Goal: Task Accomplishment & Management: Manage account settings

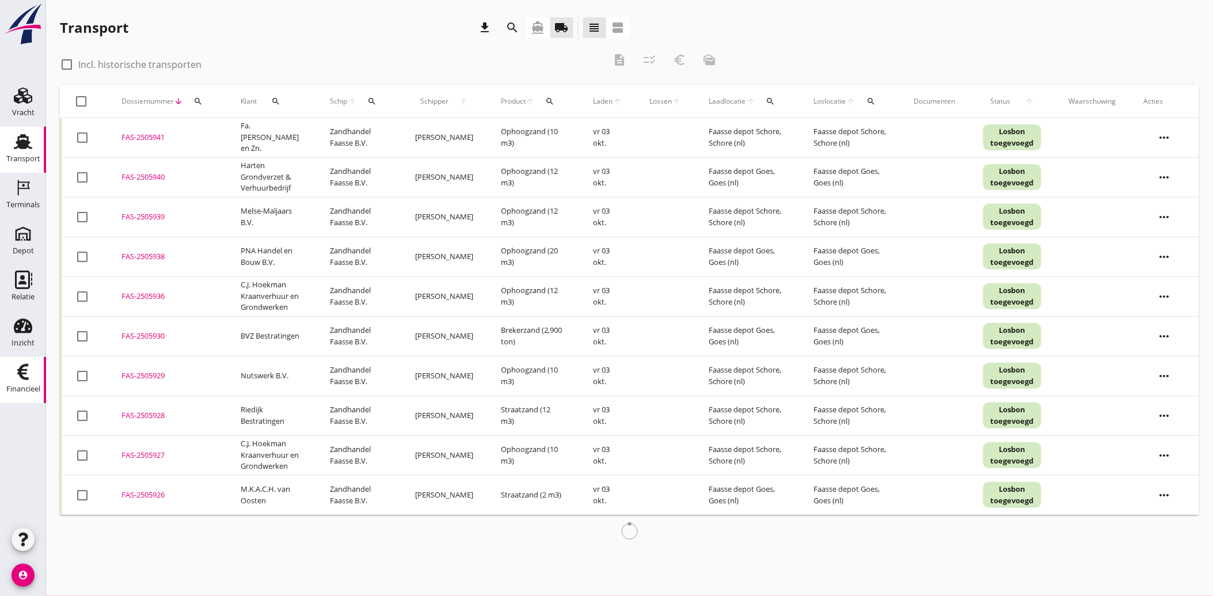
click at [17, 373] on use at bounding box center [23, 372] width 12 height 16
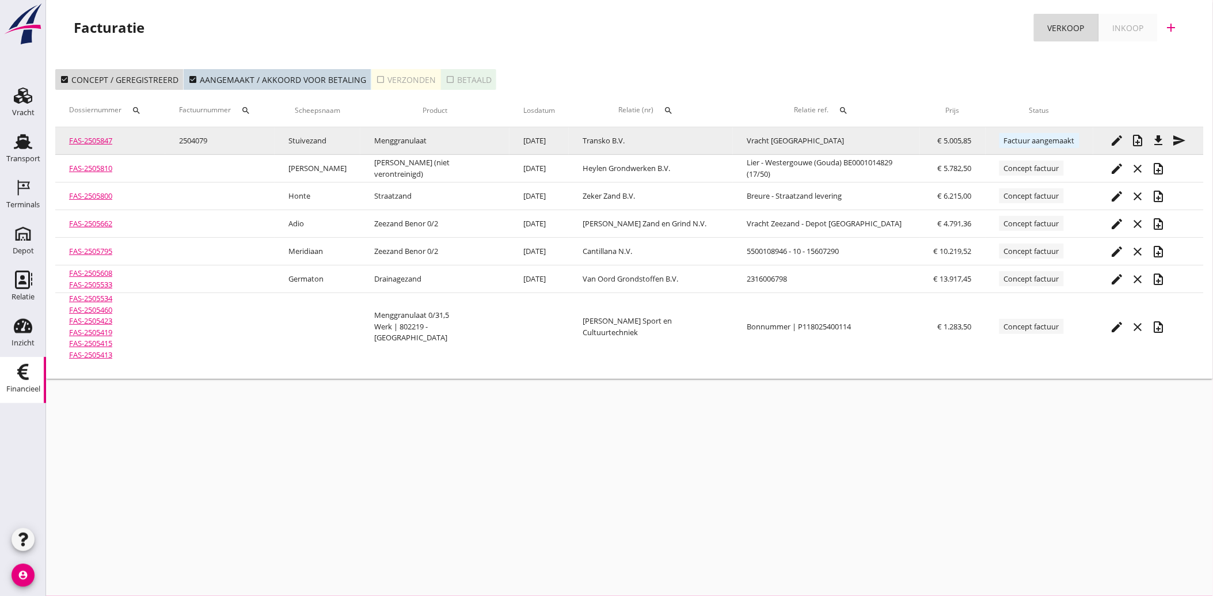
click at [1162, 142] on icon "file_download" at bounding box center [1159, 141] width 14 height 14
click at [1177, 141] on icon "send" at bounding box center [1180, 141] width 14 height 14
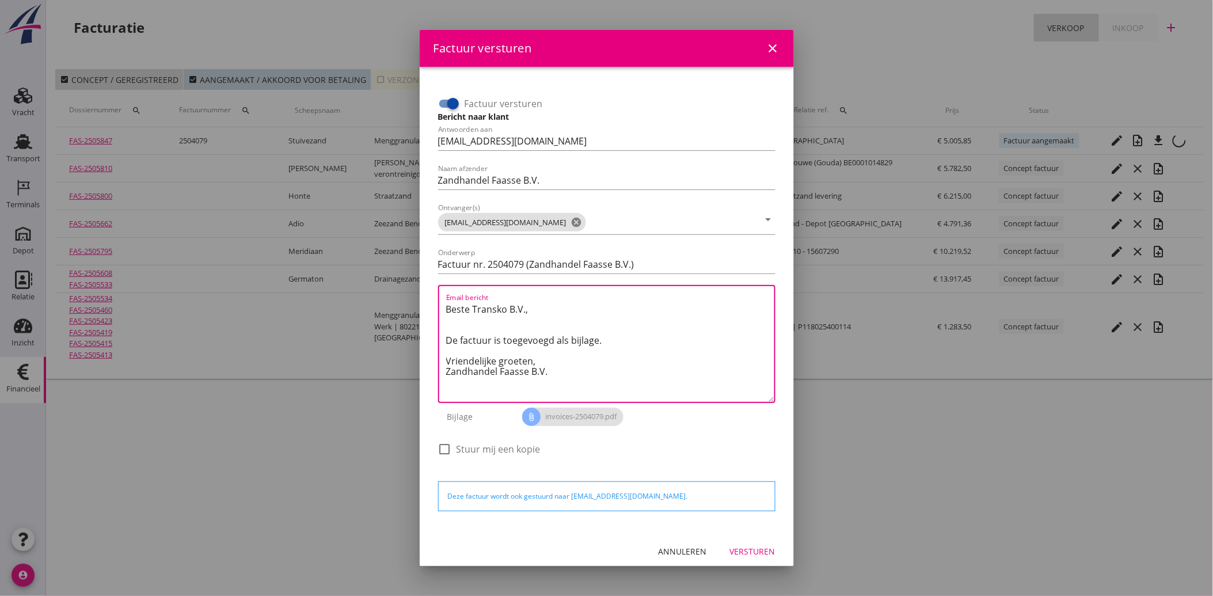
drag, startPoint x: 553, startPoint y: 374, endPoint x: 419, endPoint y: 288, distance: 160.0
click at [419, 288] on div "Factuur versturen close Factuur versturen Bericht naar klant Antwoorden aan adm…" at bounding box center [606, 298] width 1213 height 596
paste textarea "Geachte heer/mevrouw, Hierbij zenden wij u onze factuur i.v.m. de door ons aan …"
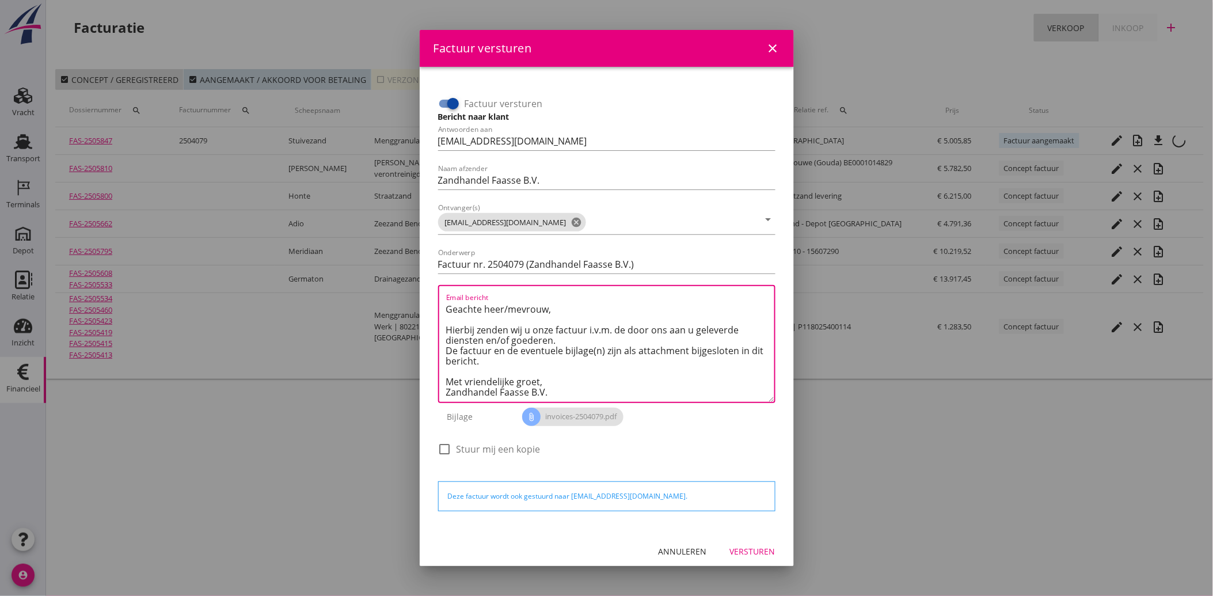
scroll to position [6, 0]
type textarea "Geachte heer/mevrouw, Hierbij zenden wij u onze factuur i.v.m. de door ons aan …"
click at [749, 550] on div "Versturen" at bounding box center [752, 551] width 45 height 12
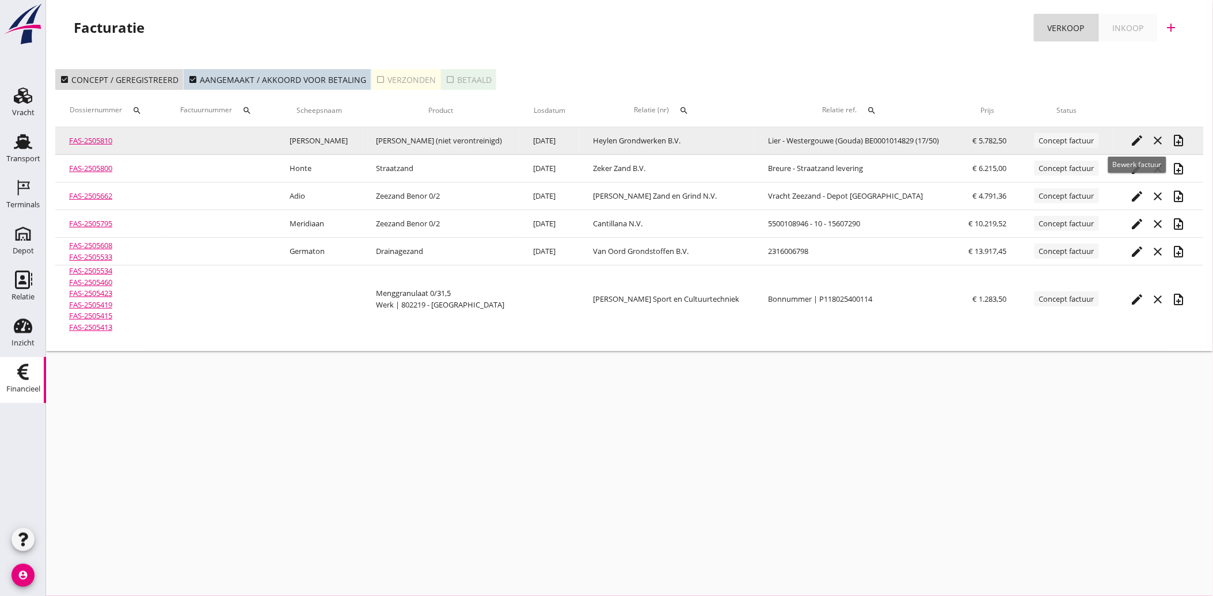
click at [1135, 139] on icon "edit" at bounding box center [1138, 141] width 14 height 14
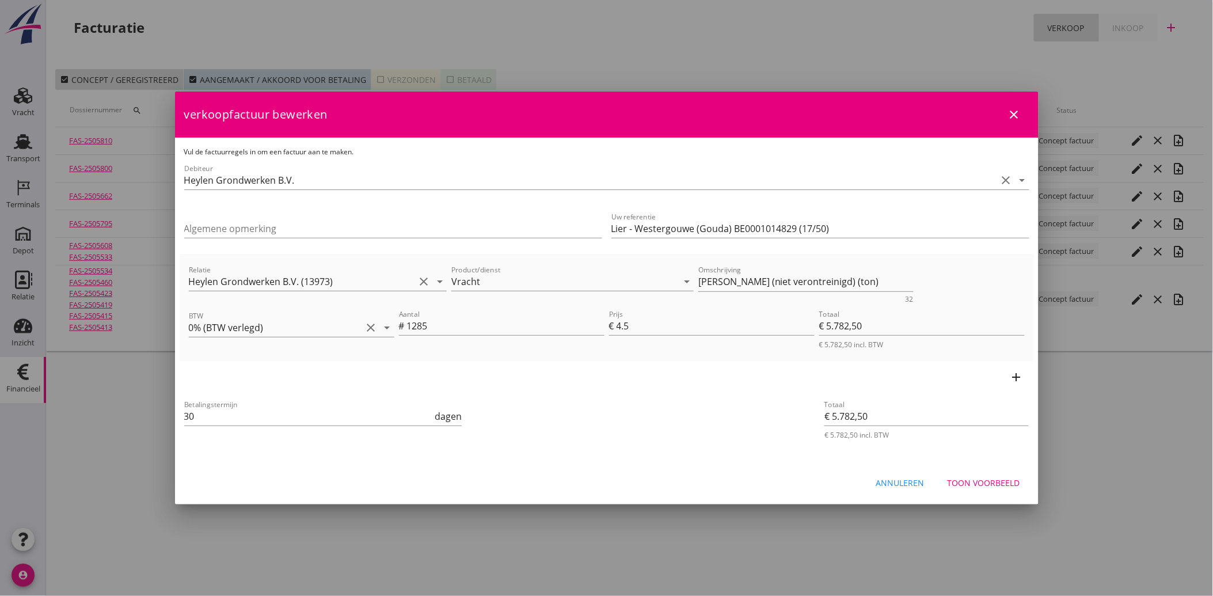
click at [981, 478] on div "Toon voorbeeld" at bounding box center [984, 483] width 73 height 12
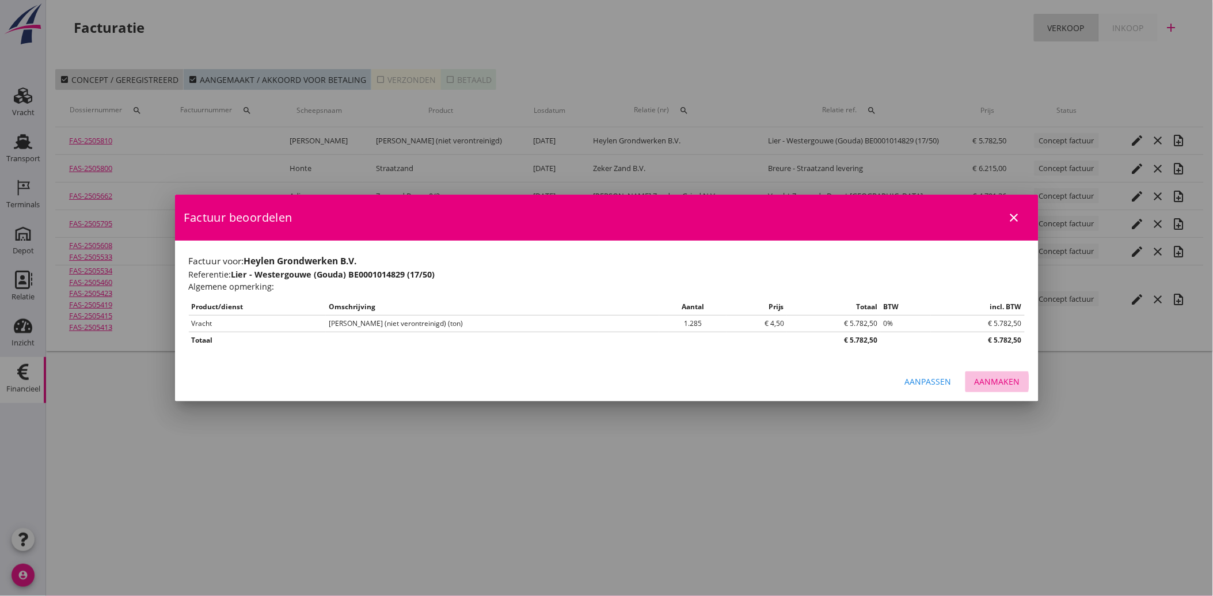
click at [1004, 377] on div "Aanmaken" at bounding box center [997, 381] width 45 height 12
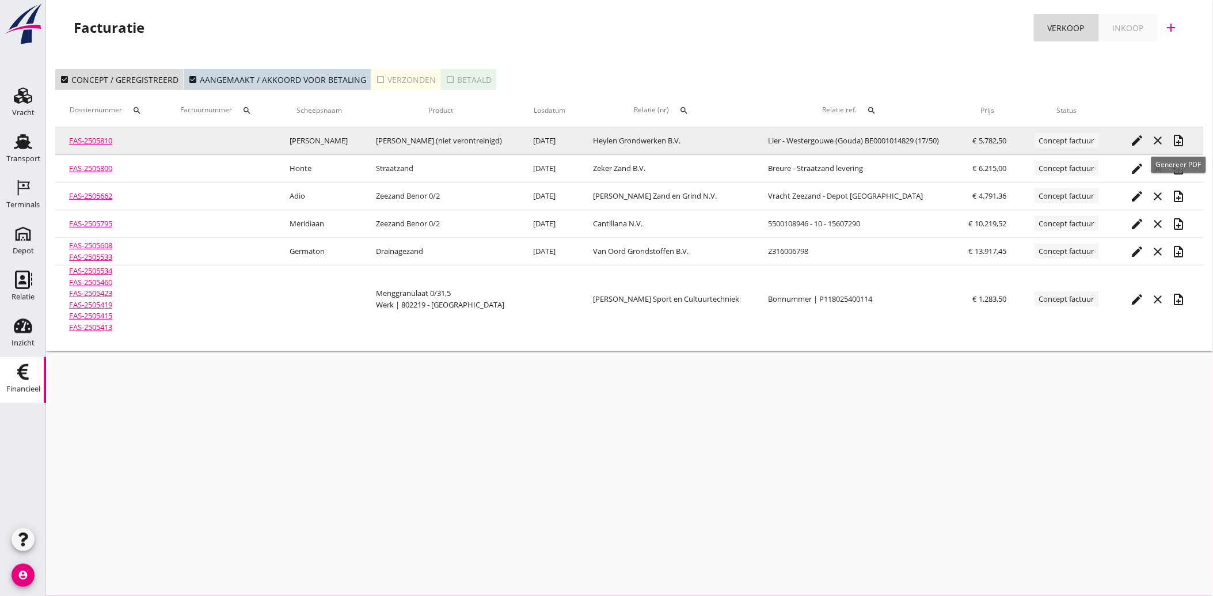
click at [1178, 139] on icon "note_add" at bounding box center [1179, 141] width 14 height 14
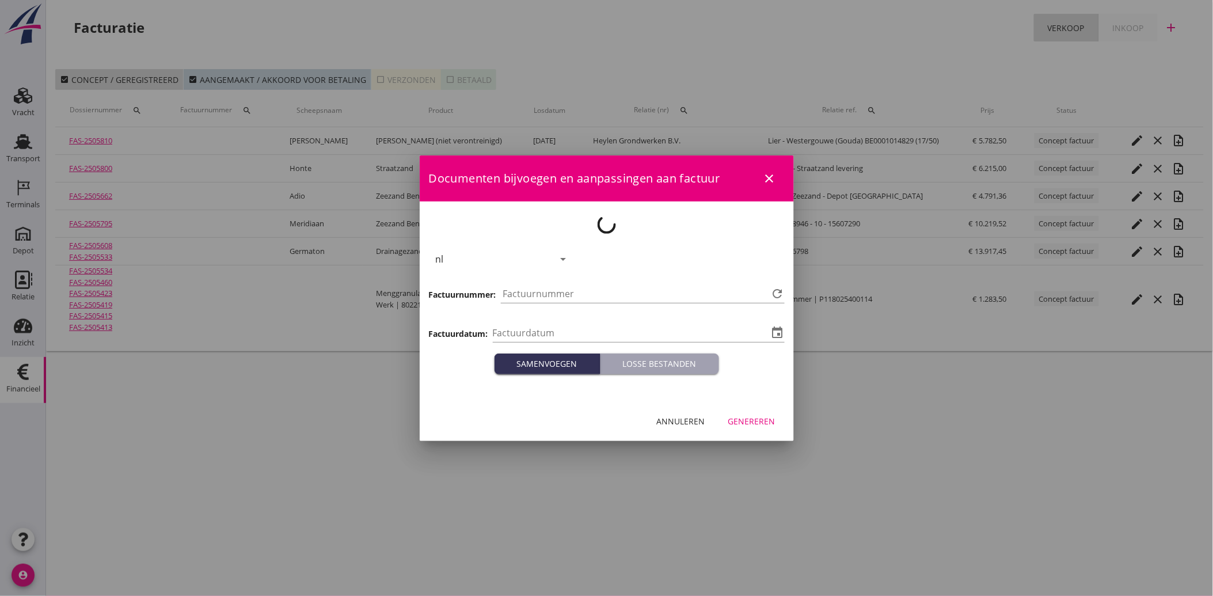
type input "2025-10-03"
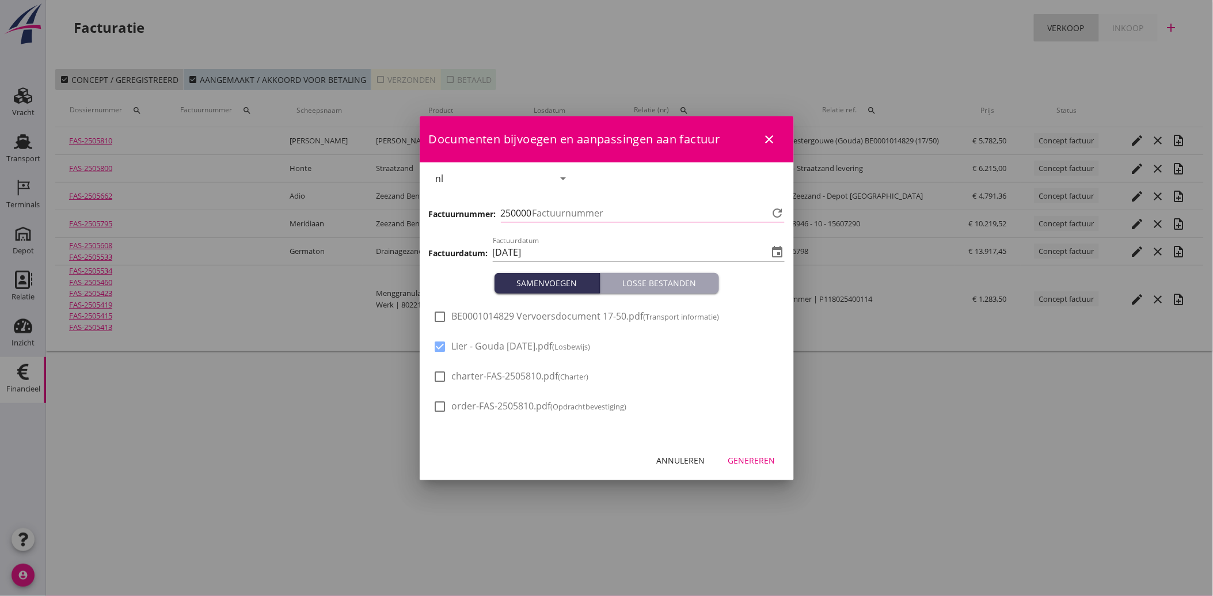
type input "4080"
click at [754, 453] on button "Genereren" at bounding box center [752, 460] width 66 height 21
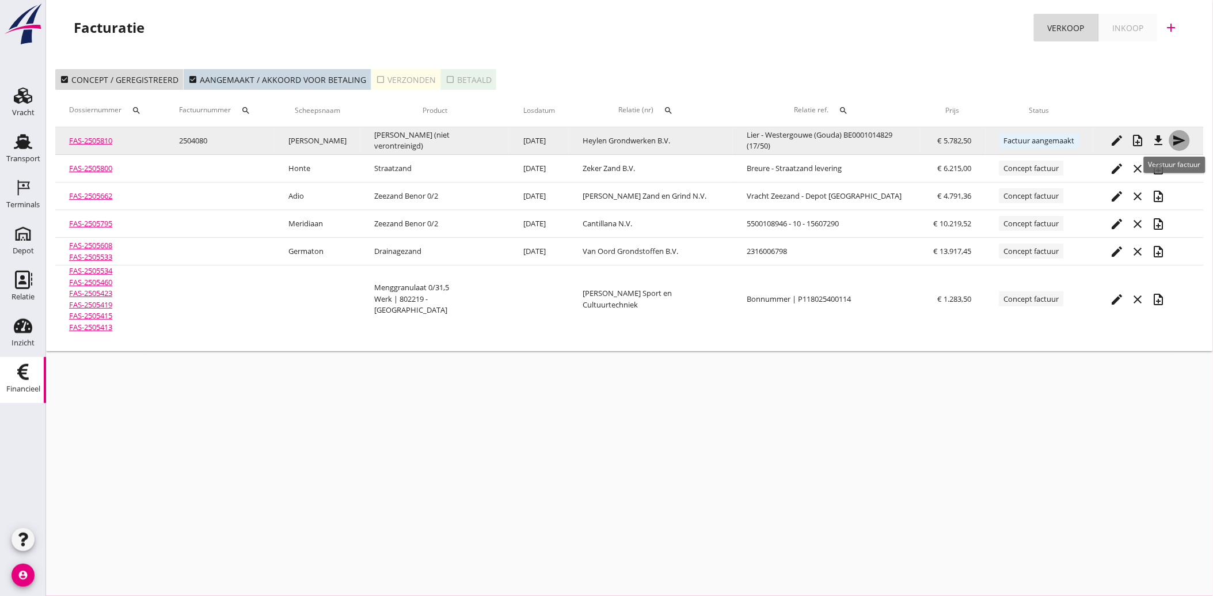
click at [1180, 139] on icon "send" at bounding box center [1180, 141] width 14 height 14
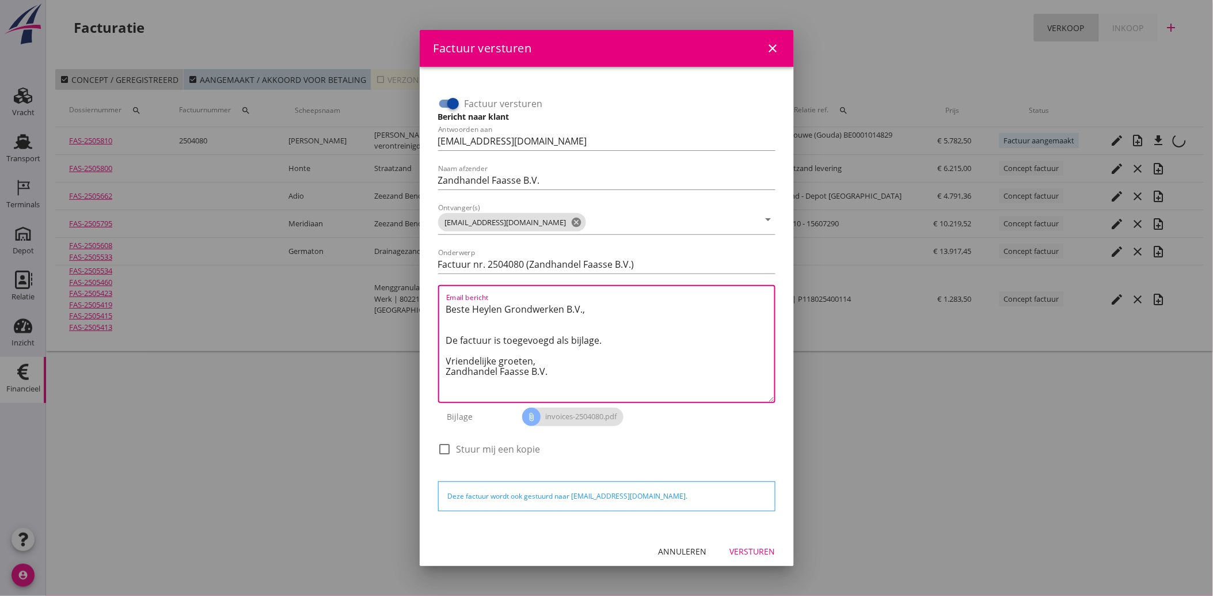
drag, startPoint x: 557, startPoint y: 373, endPoint x: 435, endPoint y: 282, distance: 152.2
click at [435, 282] on div "Factuur versturen Bericht naar klant Antwoorden aan administratie@faassegroep.n…" at bounding box center [607, 278] width 347 height 394
paste textarea "Geachte heer/mevrouw, Hierbij zenden wij u onze factuur i.v.m. de door ons aan …"
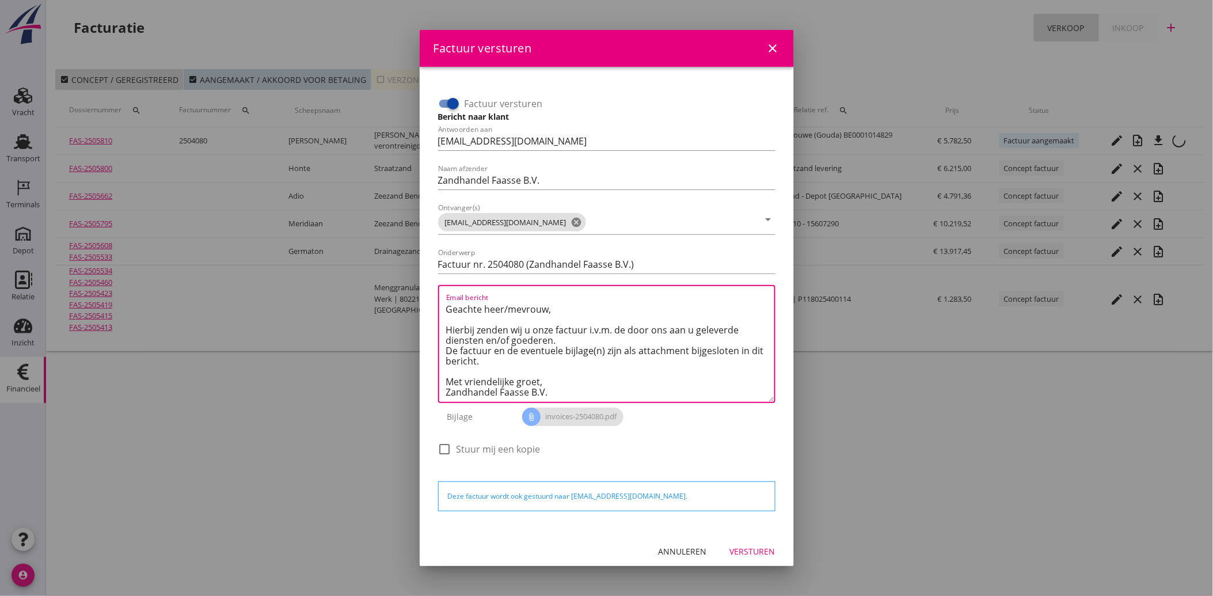
type textarea "Geachte heer/mevrouw, Hierbij zenden wij u onze factuur i.v.m. de door ons aan …"
click at [732, 542] on button "Versturen" at bounding box center [753, 551] width 64 height 21
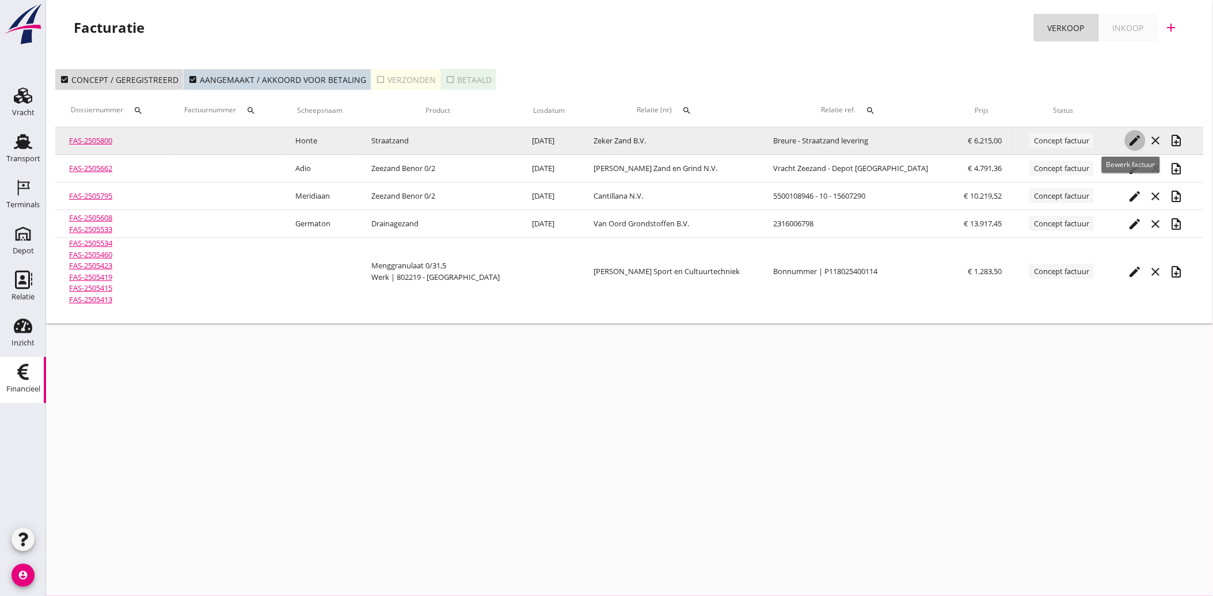
click at [1131, 139] on icon "edit" at bounding box center [1136, 141] width 14 height 14
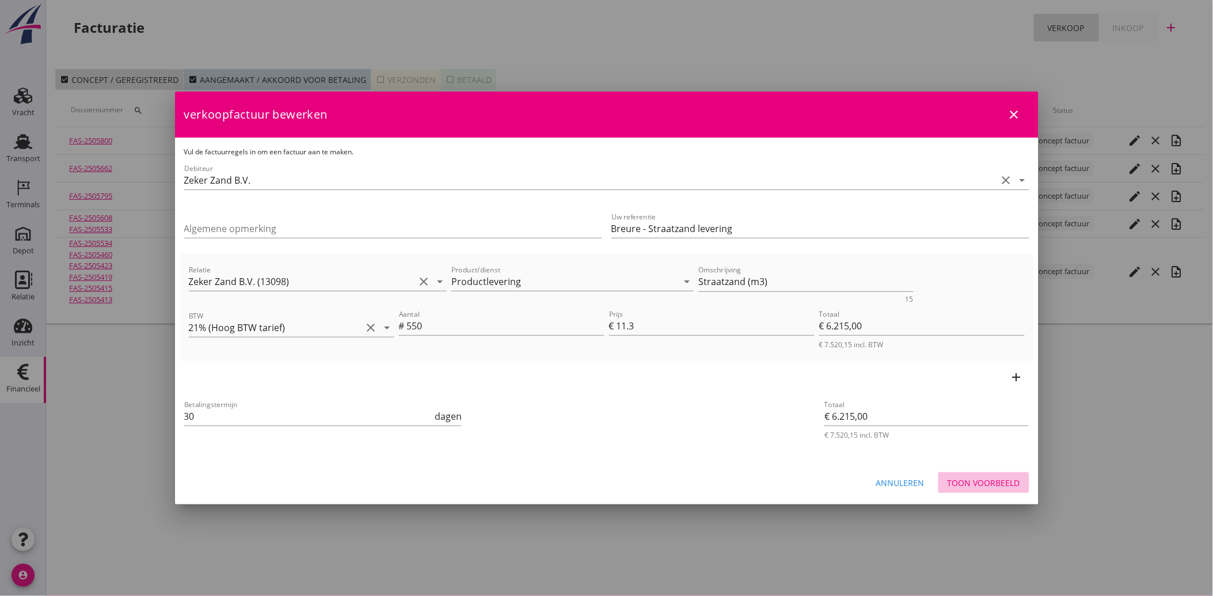
click at [974, 480] on div "Toon voorbeeld" at bounding box center [984, 483] width 73 height 12
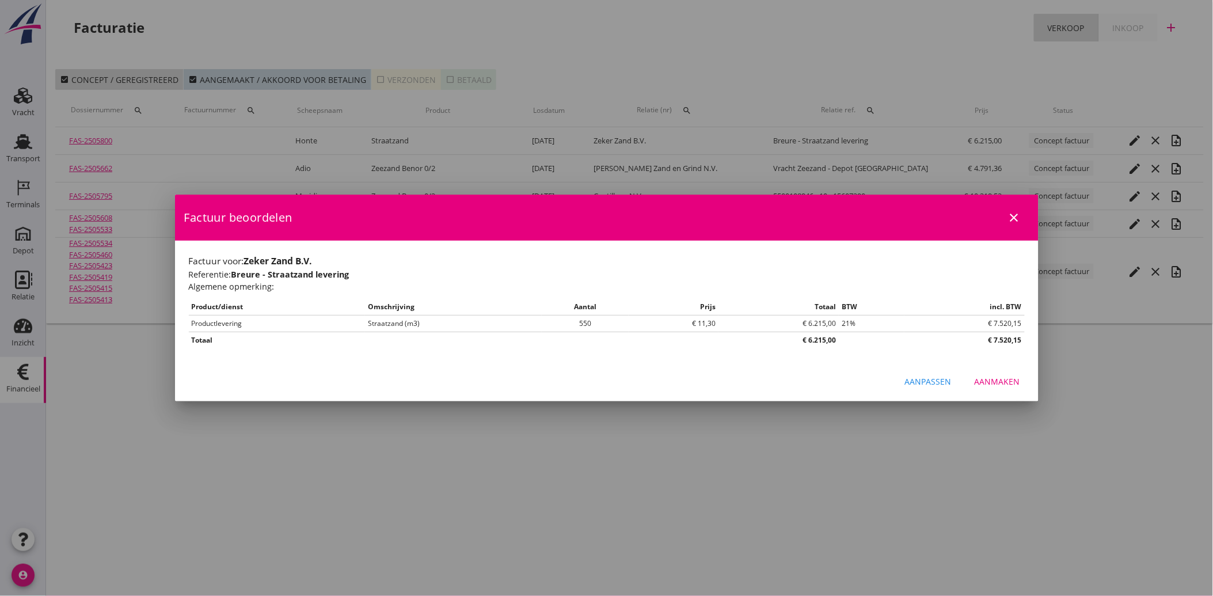
click at [989, 383] on div "Aanmaken" at bounding box center [997, 381] width 45 height 12
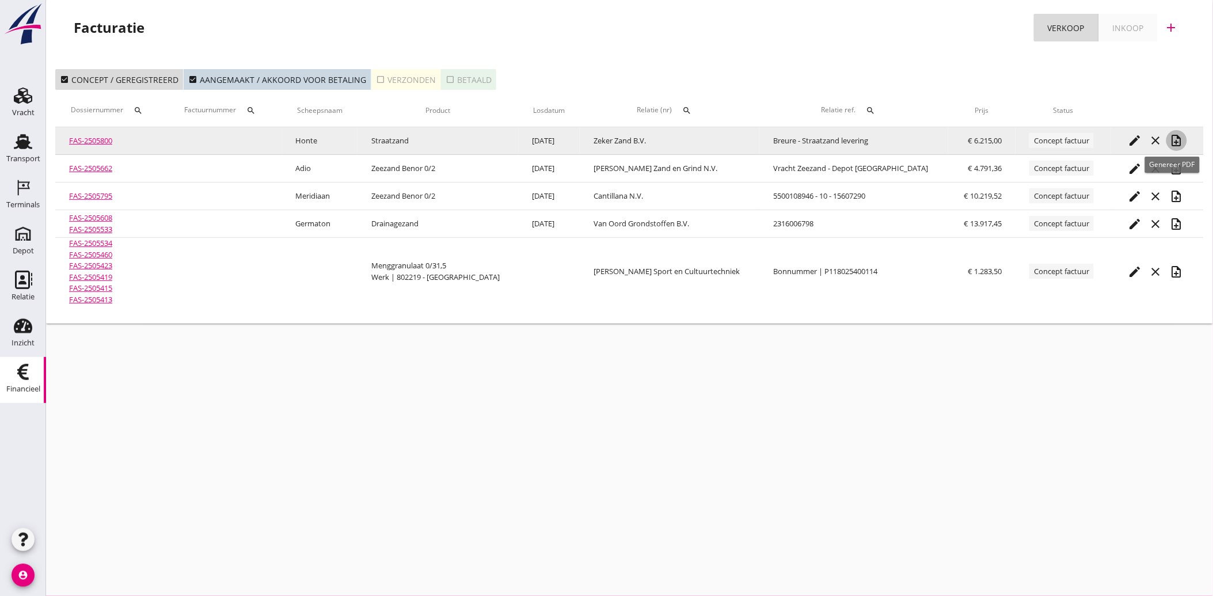
click at [1172, 137] on icon "note_add" at bounding box center [1177, 141] width 14 height 14
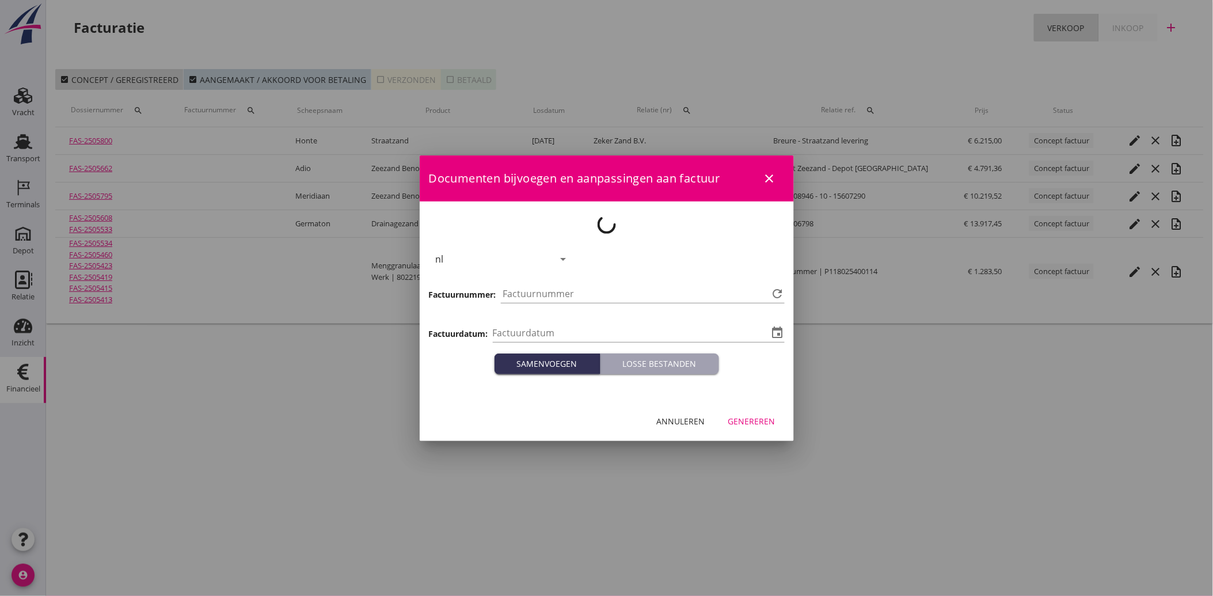
type input "2025-10-03"
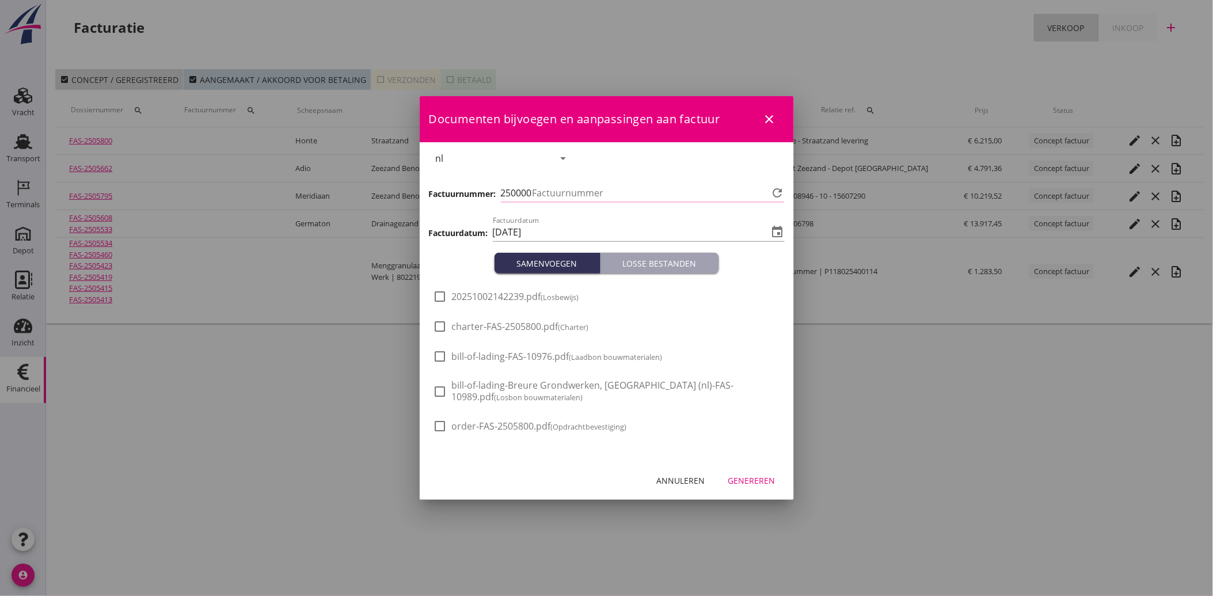
type input "4081"
click at [445, 305] on div "check_box_outline_blank 20251002142239.pdf (Losbewijs)" at bounding box center [507, 304] width 146 height 28
drag, startPoint x: 445, startPoint y: 285, endPoint x: 451, endPoint y: 302, distance: 18.6
click at [445, 286] on div "check_box_outline_blank 20251002142239.pdf (Losbewijs) check_box_outline_blank …" at bounding box center [607, 367] width 374 height 187
click at [474, 296] on span "20251002142239.pdf (Losbewijs)" at bounding box center [515, 297] width 127 height 12
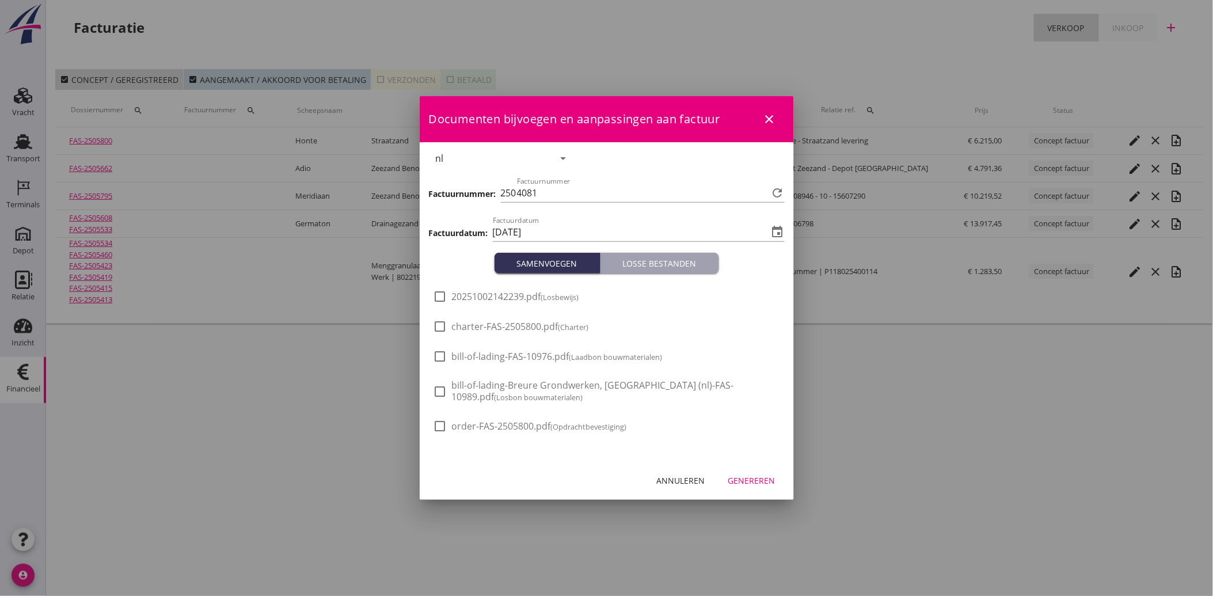
checkbox input "true"
click at [760, 476] on div "Genereren" at bounding box center [751, 480] width 47 height 12
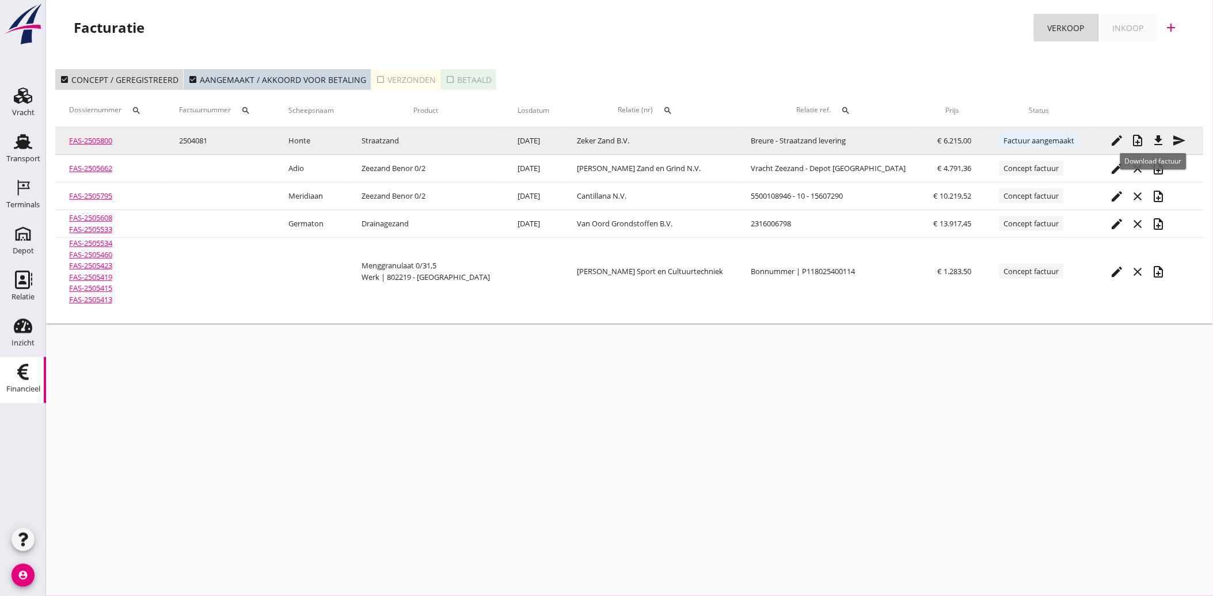
click at [1158, 137] on icon "file_download" at bounding box center [1159, 141] width 14 height 14
click at [1173, 140] on icon "send" at bounding box center [1180, 141] width 14 height 14
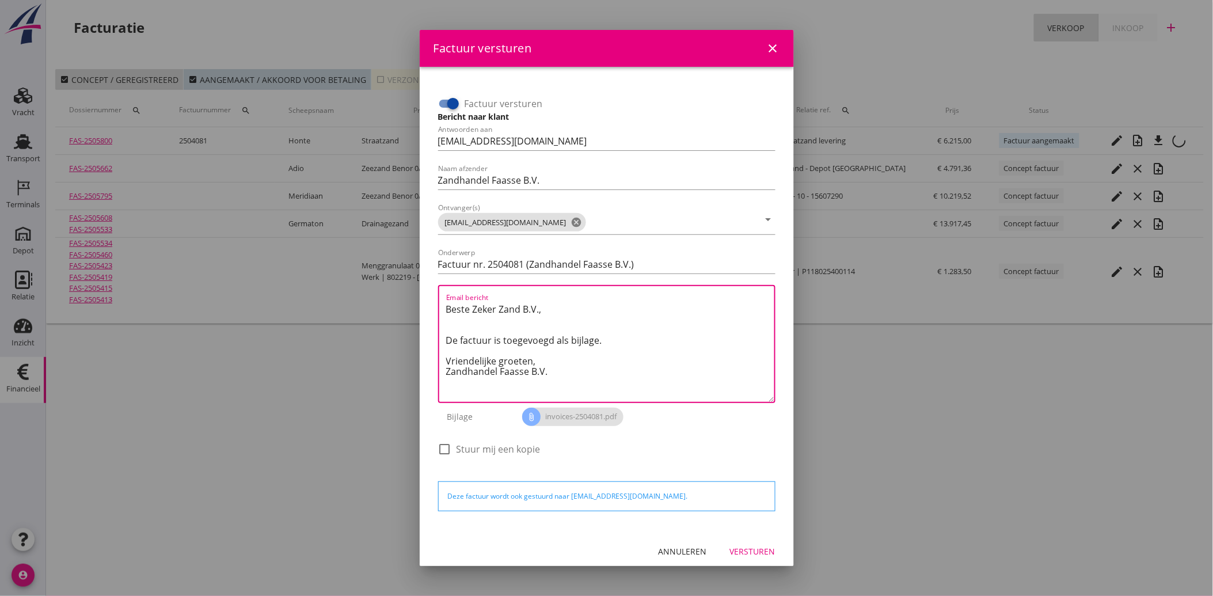
drag, startPoint x: 567, startPoint y: 371, endPoint x: 438, endPoint y: 309, distance: 143.2
click at [438, 309] on div "Email bericht Beste Zeker Zand B.V., De factuur is toegevoegd als bijlage. Vrie…" at bounding box center [606, 344] width 337 height 118
paste textarea "Geachte heer/mevrouw, Hierbij zenden wij u onze factuur i.v.m. de door ons aan …"
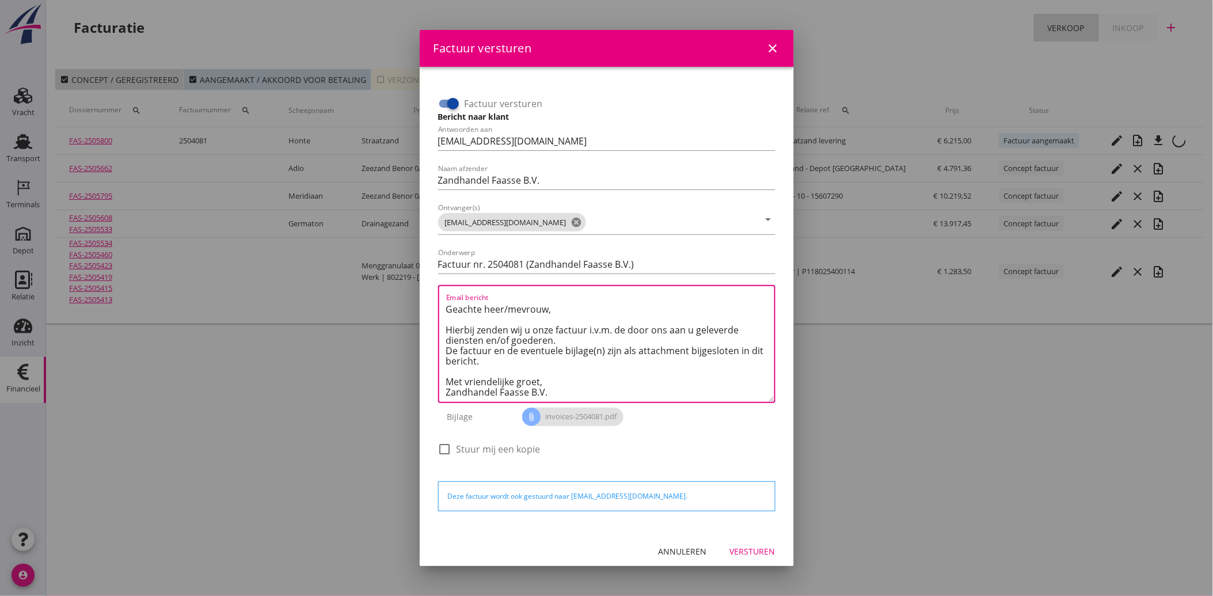
type textarea "Geachte heer/mevrouw, Hierbij zenden wij u onze factuur i.v.m. de door ons aan …"
click at [744, 557] on button "Versturen" at bounding box center [753, 551] width 64 height 21
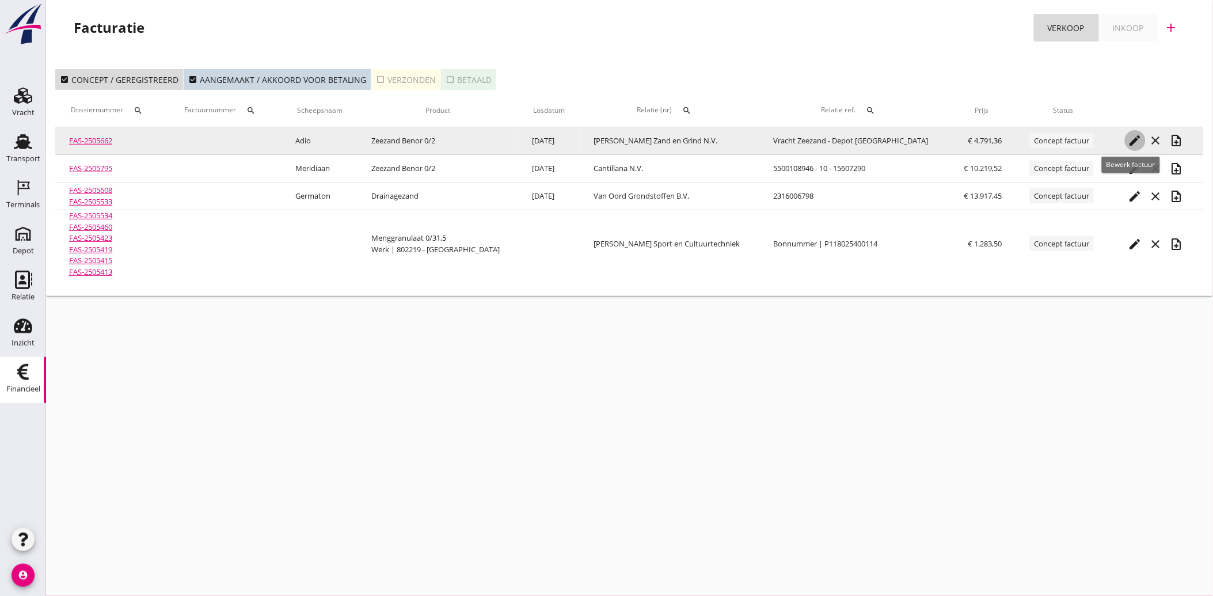
click at [1129, 135] on icon "edit" at bounding box center [1136, 141] width 14 height 14
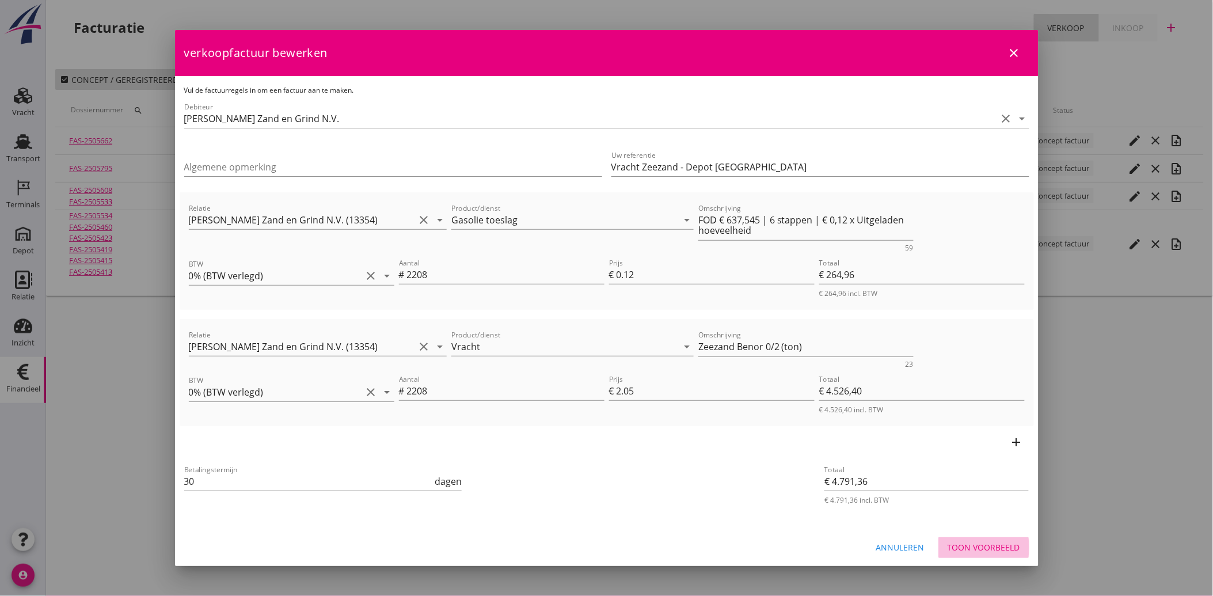
click at [973, 543] on div "Toon voorbeeld" at bounding box center [984, 547] width 73 height 12
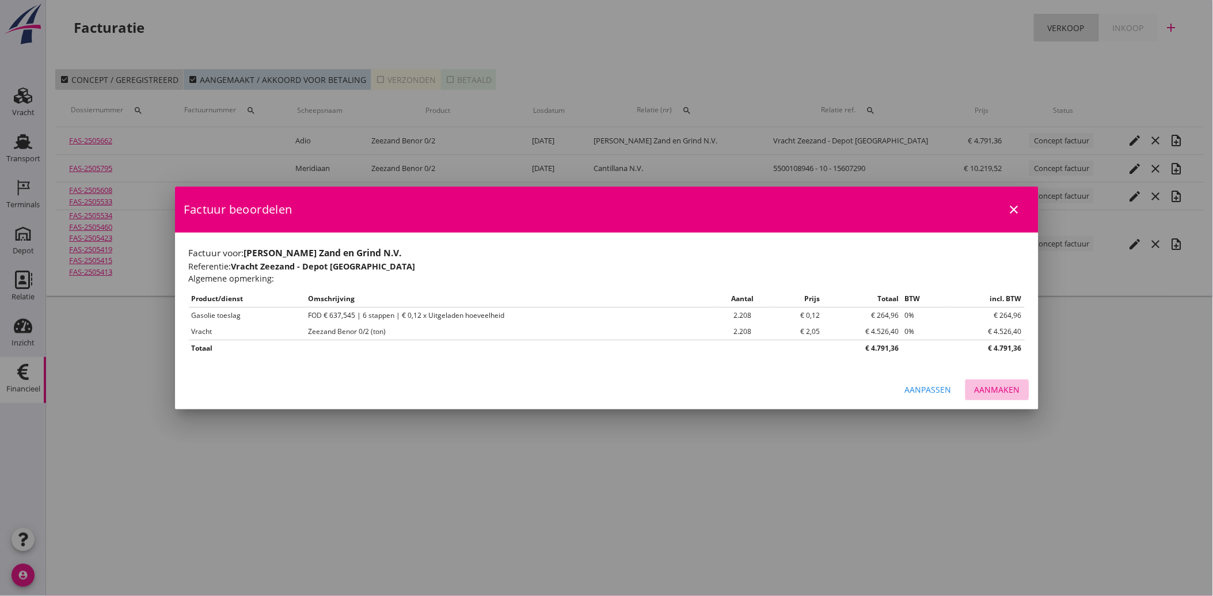
click at [998, 384] on div "Aanmaken" at bounding box center [997, 389] width 45 height 12
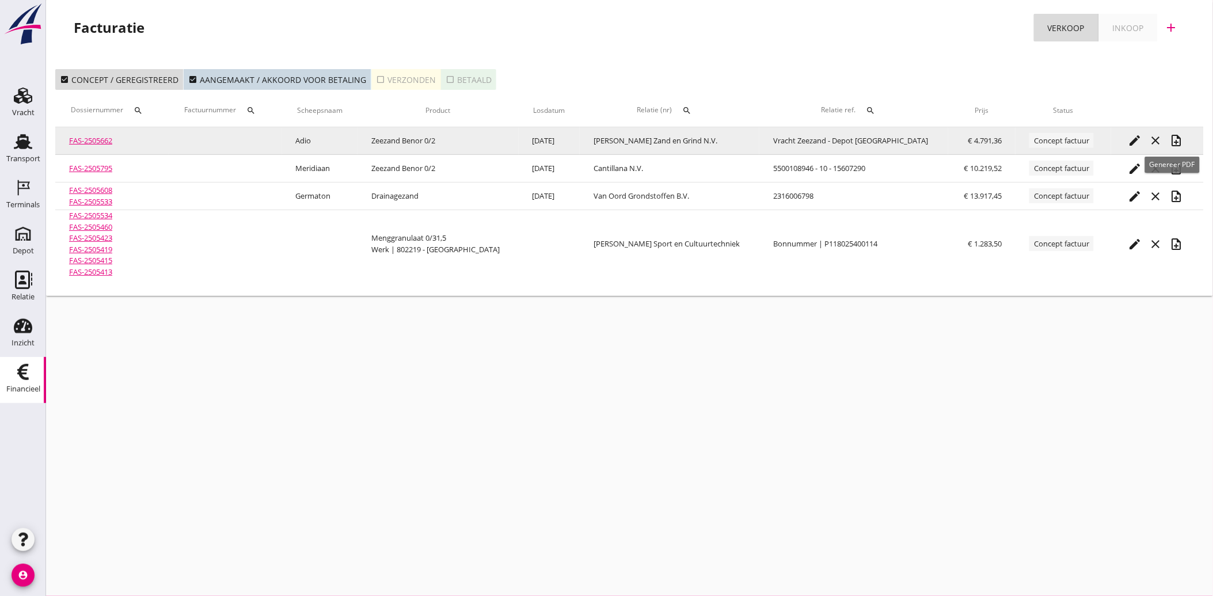
click at [1176, 136] on icon "note_add" at bounding box center [1177, 141] width 14 height 14
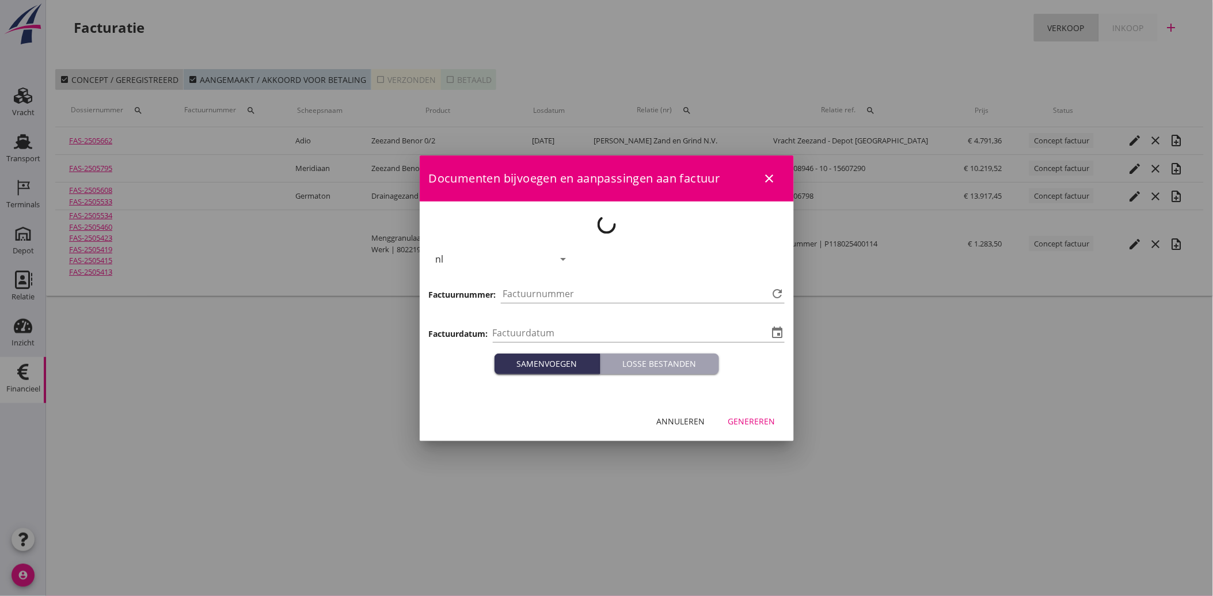
type input "2025-10-03"
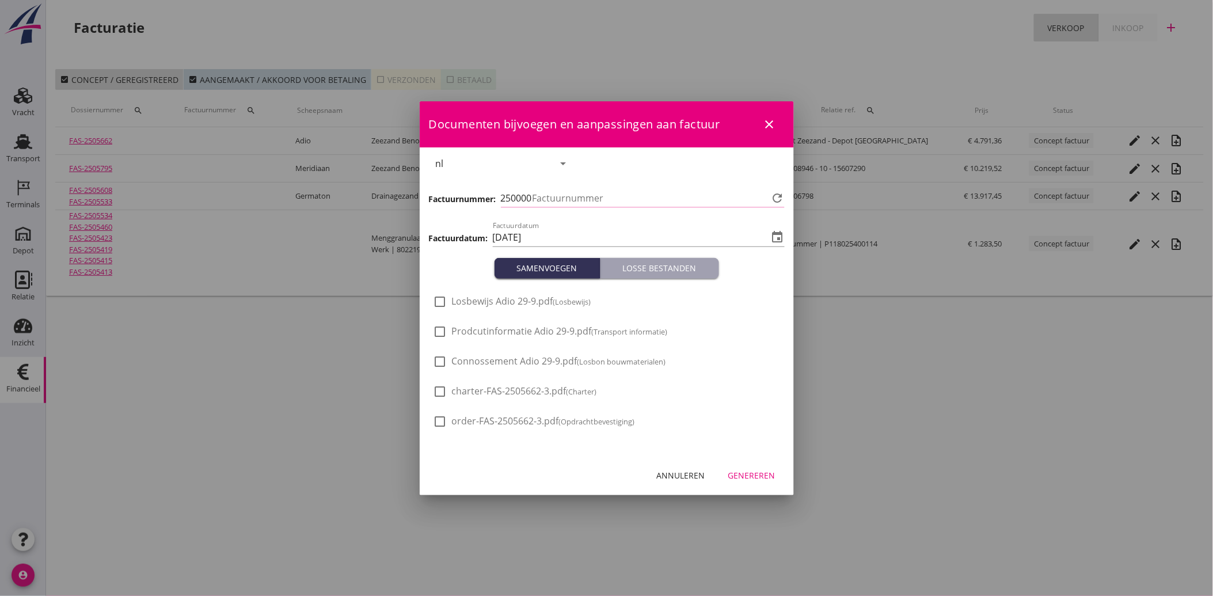
type input "4082"
click at [504, 361] on span "Connossement Adio 29-9.pdf (Losbon bouwmaterialen)" at bounding box center [559, 361] width 214 height 12
checkbox input "true"
click at [758, 468] on button "Genereren" at bounding box center [752, 475] width 66 height 21
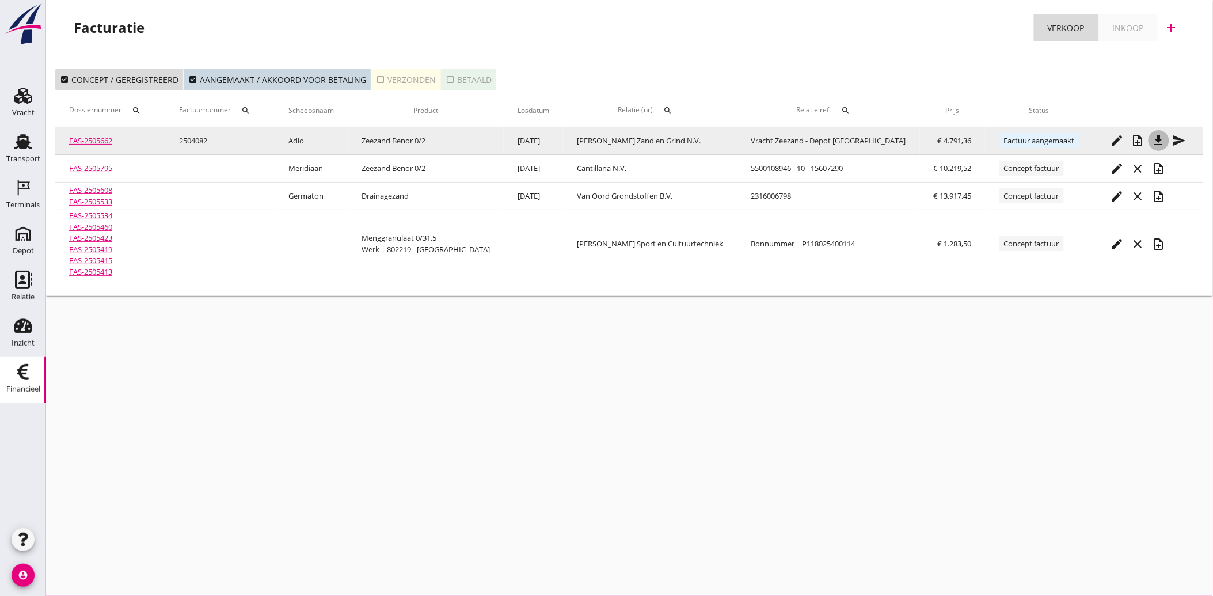
click at [1154, 140] on icon "file_download" at bounding box center [1159, 141] width 14 height 14
click at [1173, 142] on icon "send" at bounding box center [1180, 141] width 14 height 14
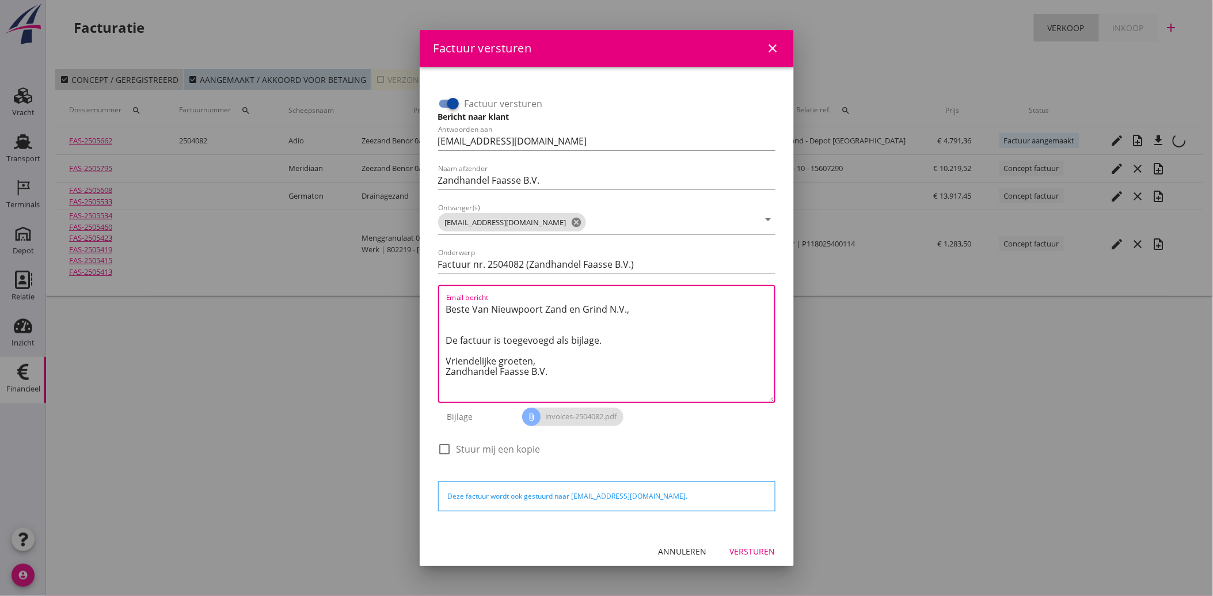
drag, startPoint x: 554, startPoint y: 374, endPoint x: 432, endPoint y: 300, distance: 142.9
click at [432, 300] on div "Factuur versturen Bericht naar klant Antwoorden aan administratie@faassegroep.n…" at bounding box center [607, 299] width 356 height 447
paste textarea "Geachte heer/mevrouw, Hierbij zenden wij u onze factuur i.v.m. de door ons aan …"
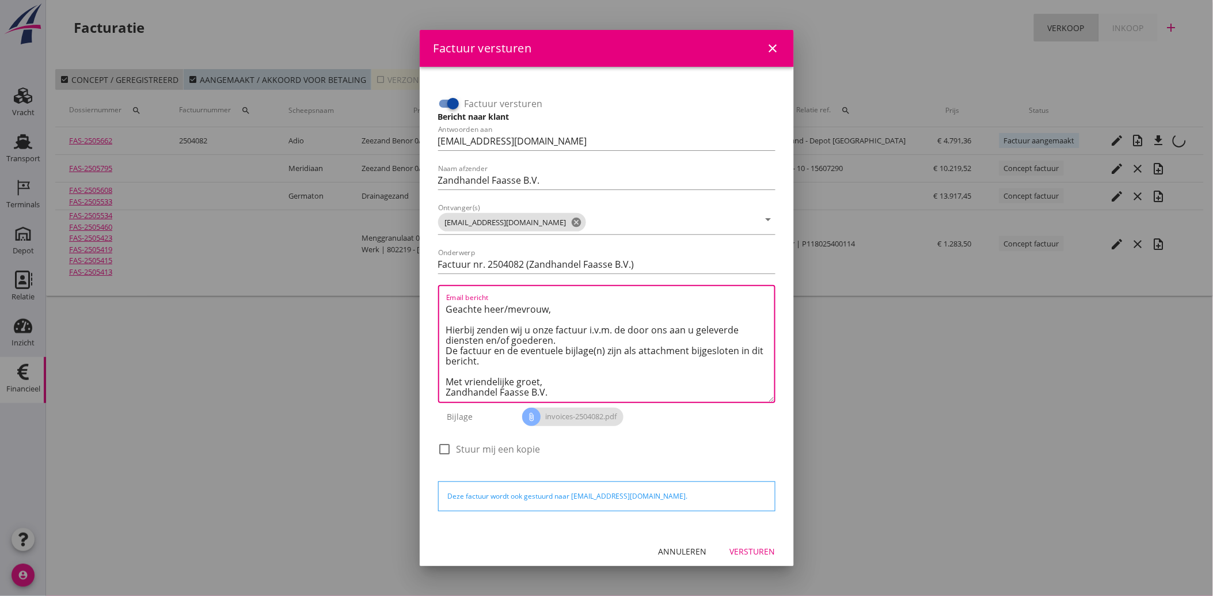
type textarea "Geachte heer/mevrouw, Hierbij zenden wij u onze factuur i.v.m. de door ons aan …"
click at [742, 551] on div "Versturen" at bounding box center [752, 551] width 45 height 12
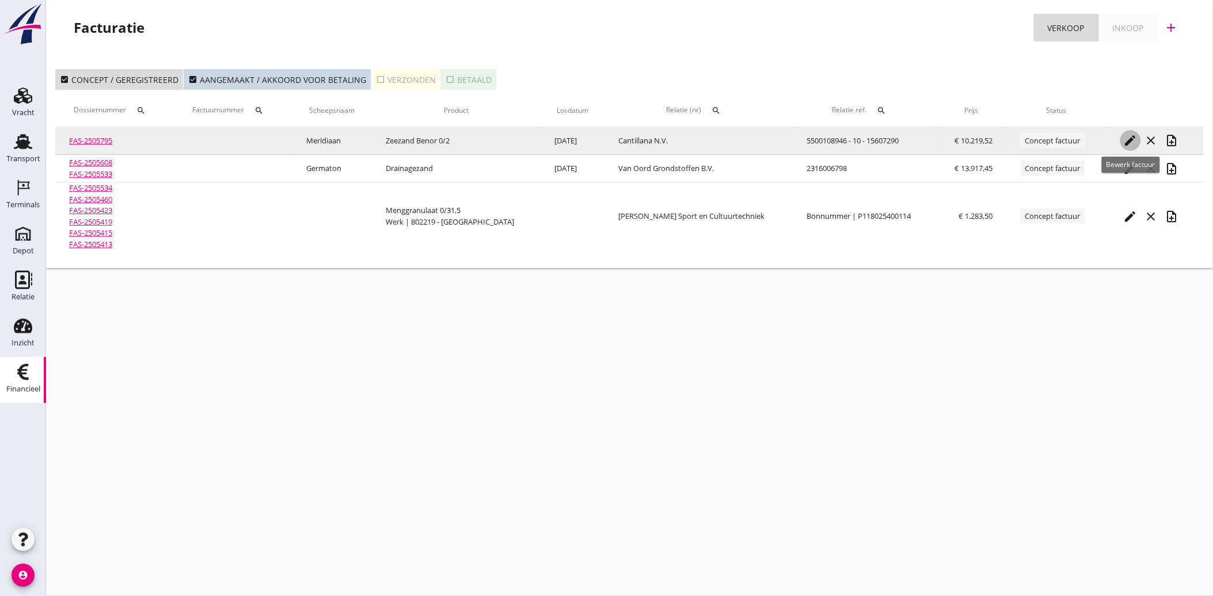
click at [1131, 137] on icon "edit" at bounding box center [1131, 141] width 14 height 14
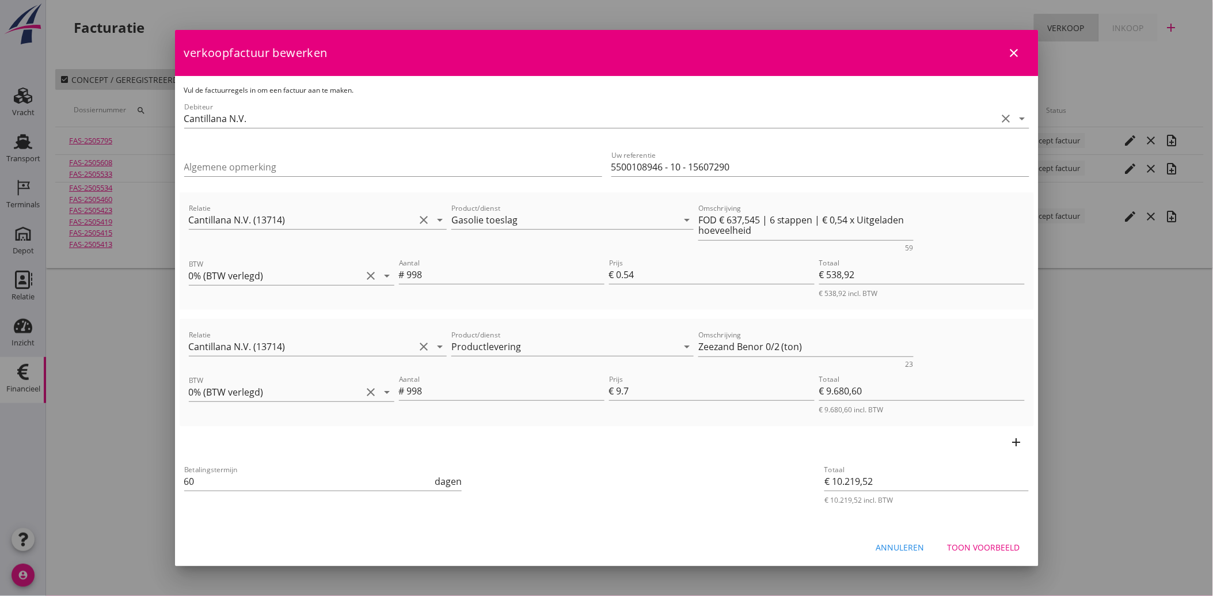
click at [969, 547] on div "Toon voorbeeld" at bounding box center [984, 547] width 73 height 12
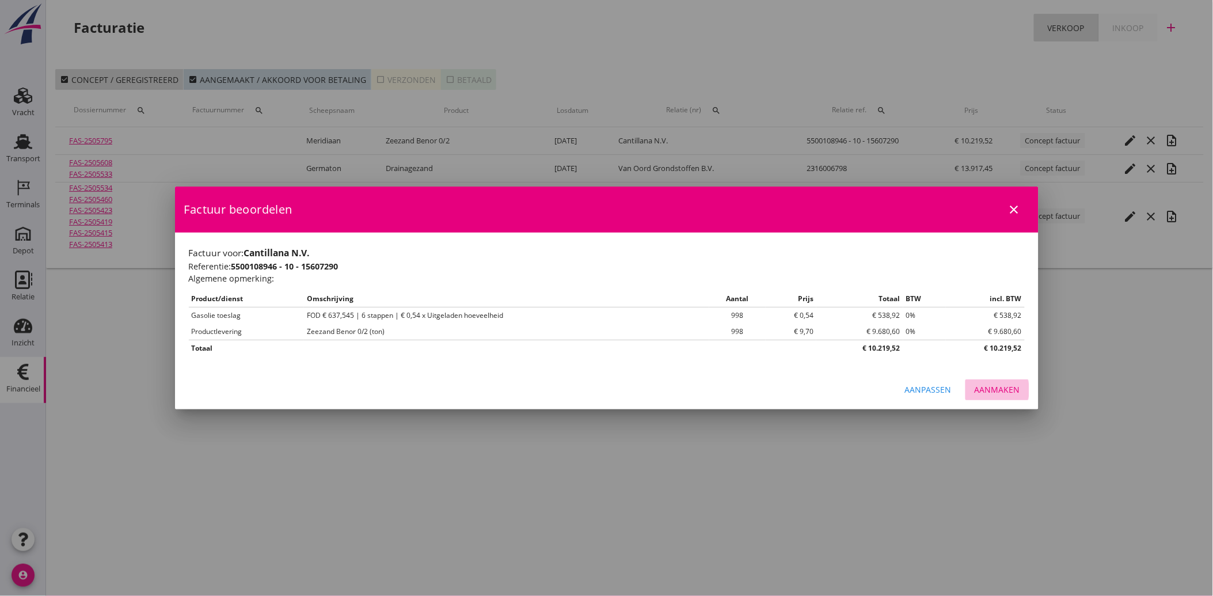
click at [995, 392] on div "Aanmaken" at bounding box center [997, 389] width 45 height 12
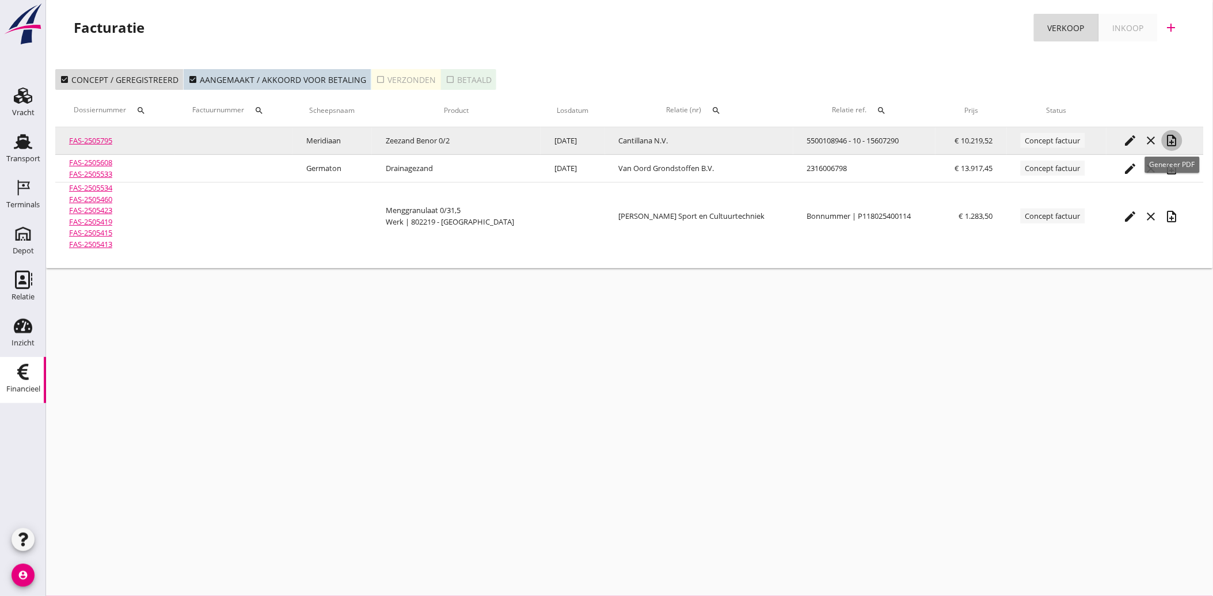
click at [1166, 137] on icon "note_add" at bounding box center [1172, 141] width 14 height 14
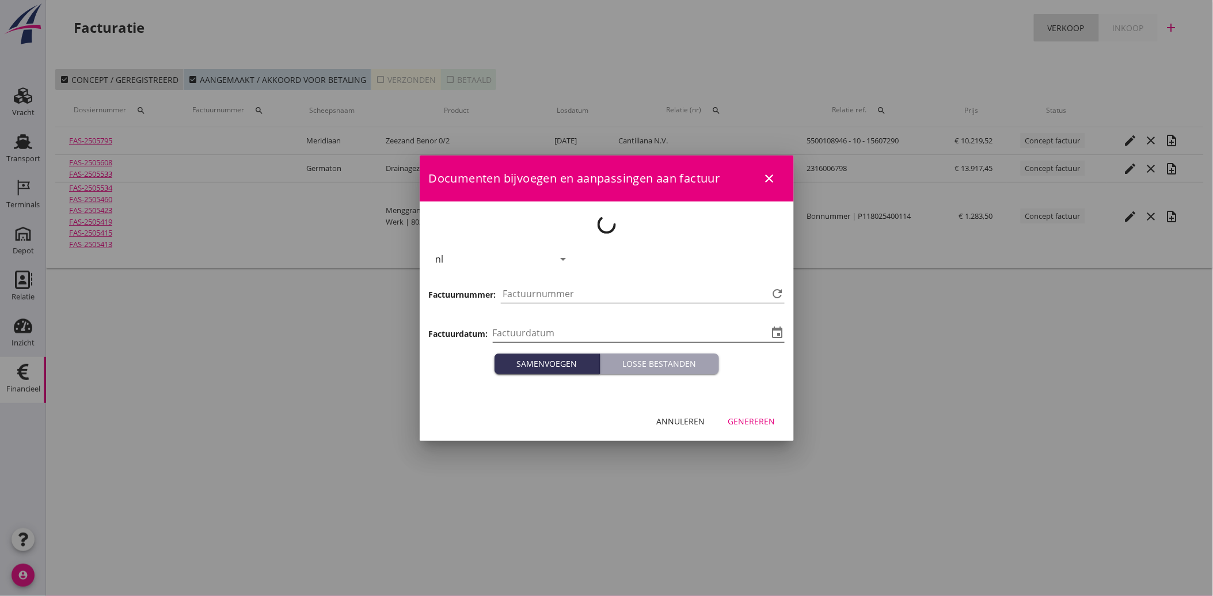
type input "2025-10-03"
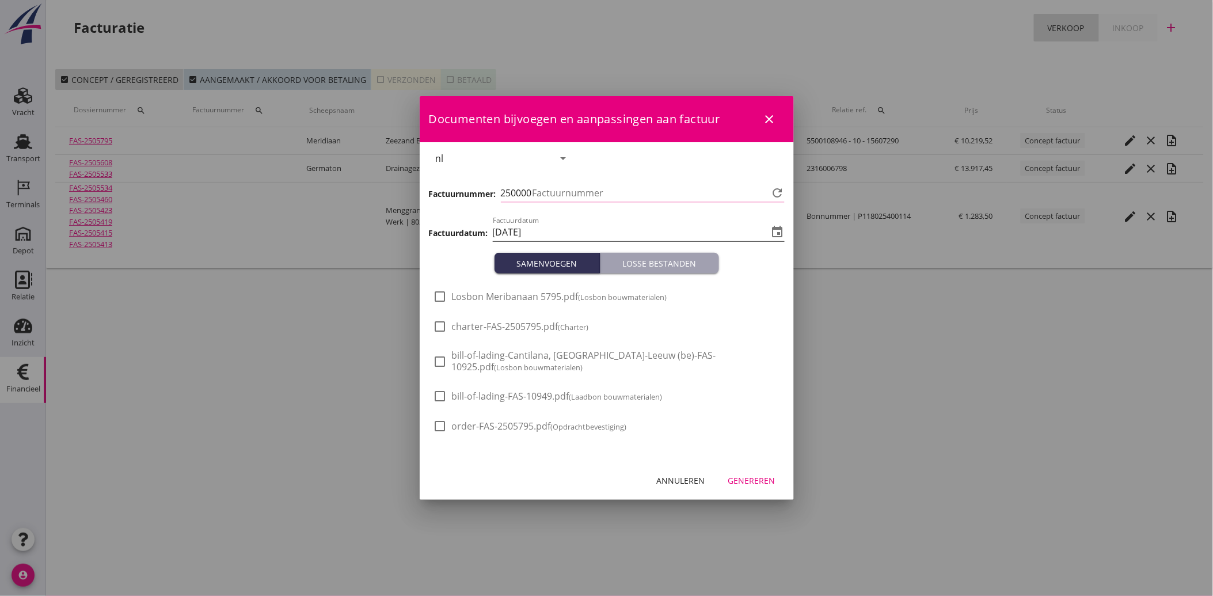
type input "4083"
click at [509, 301] on span "Losbon Meribanaan 5795.pdf (Losbon bouwmaterialen)" at bounding box center [559, 297] width 215 height 12
checkbox input "true"
click at [735, 470] on button "Genereren" at bounding box center [752, 480] width 66 height 21
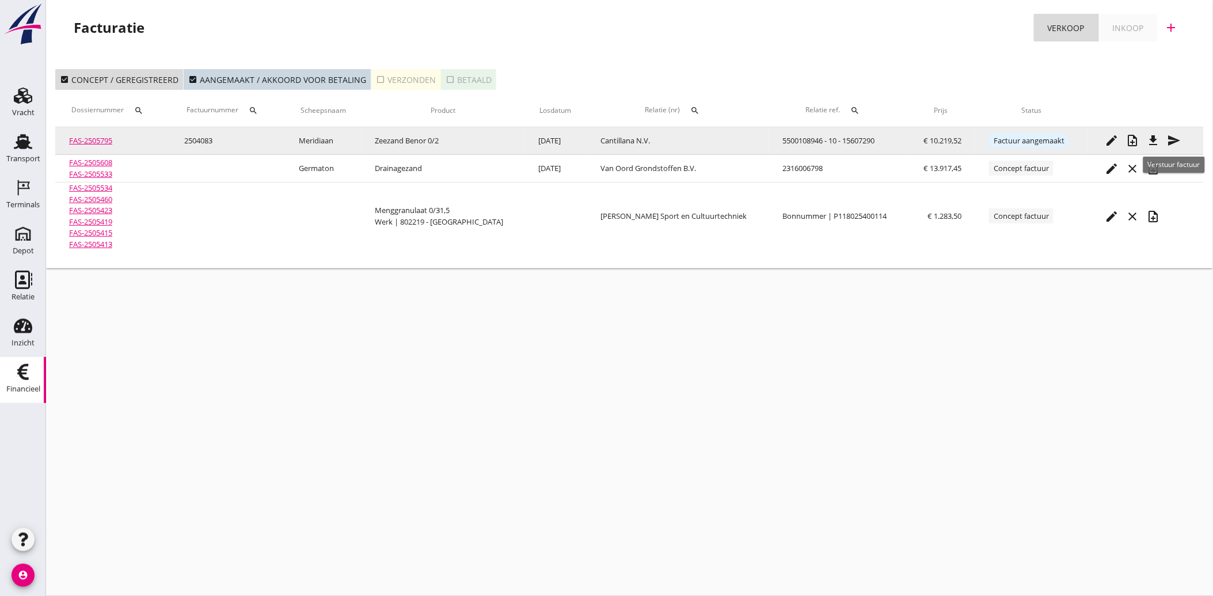
click at [1178, 140] on icon "send" at bounding box center [1175, 141] width 14 height 14
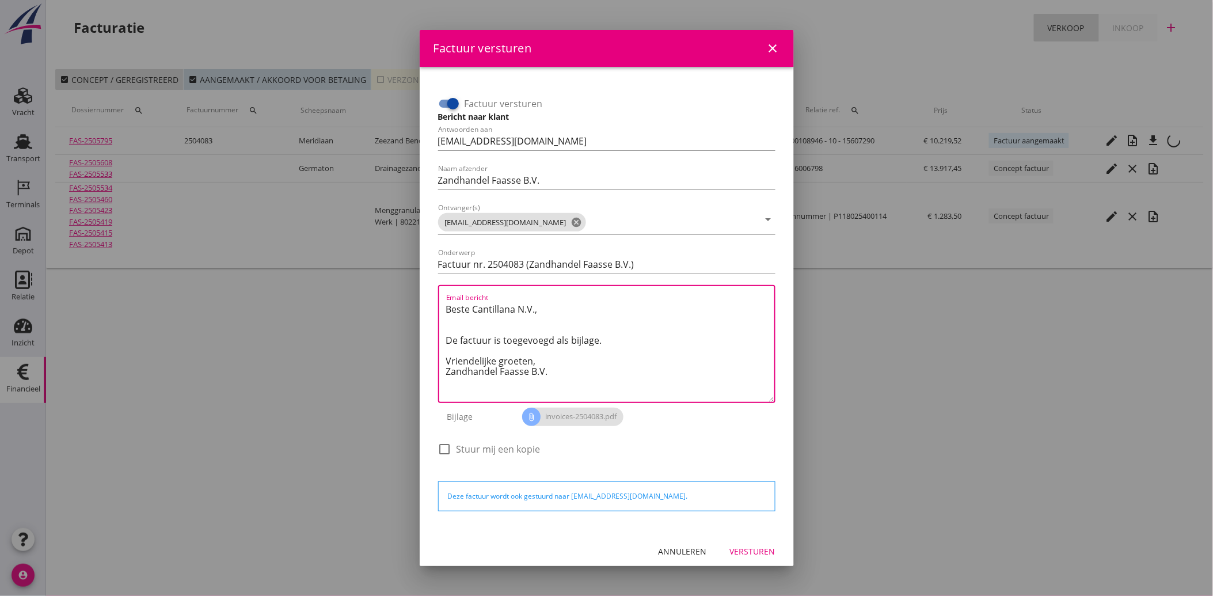
drag, startPoint x: 580, startPoint y: 380, endPoint x: 438, endPoint y: 297, distance: 164.6
click at [438, 297] on div "Email bericht Beste Cantillana N.V., De factuur is toegevoegd als bijlage. Vrie…" at bounding box center [606, 344] width 337 height 118
paste textarea "Is there any other way we can pay the invoice?"
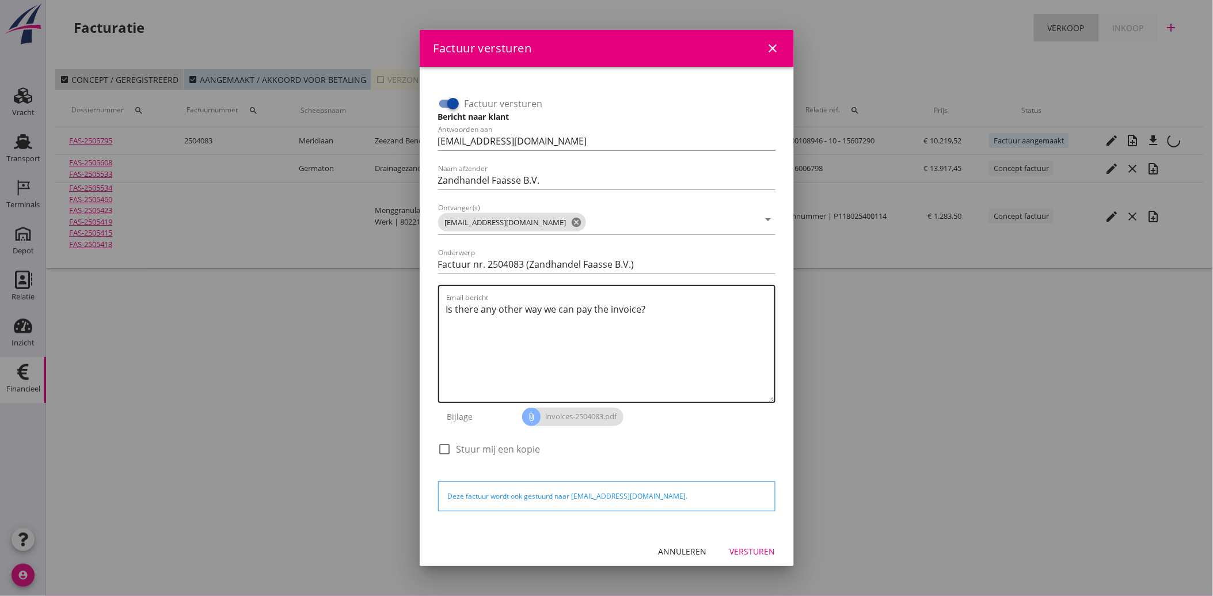
click at [655, 316] on textarea "Is there any other way we can pay the invoice?" at bounding box center [610, 351] width 328 height 102
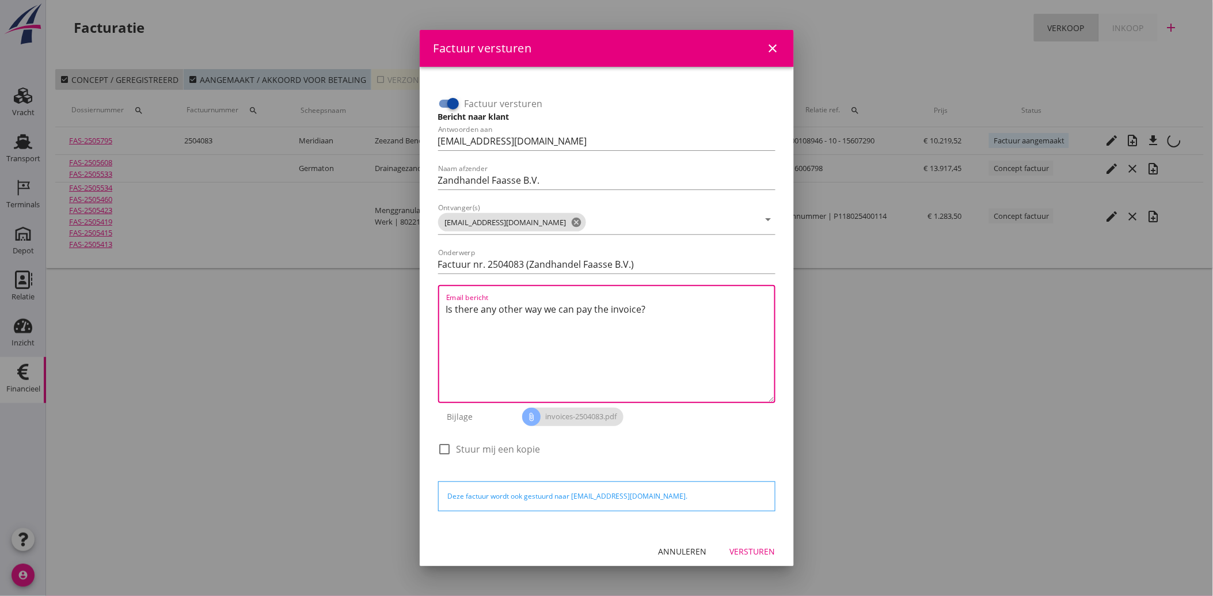
drag, startPoint x: 651, startPoint y: 303, endPoint x: 434, endPoint y: 297, distance: 216.6
click at [434, 297] on div "Factuur versturen Bericht naar klant Antwoorden aan administratie@faassegroep.n…" at bounding box center [607, 278] width 347 height 394
paste textarea "Geachte heer/mevrouw, Hierbij zenden wij u onze factuur i.v.m. de door ons aan …"
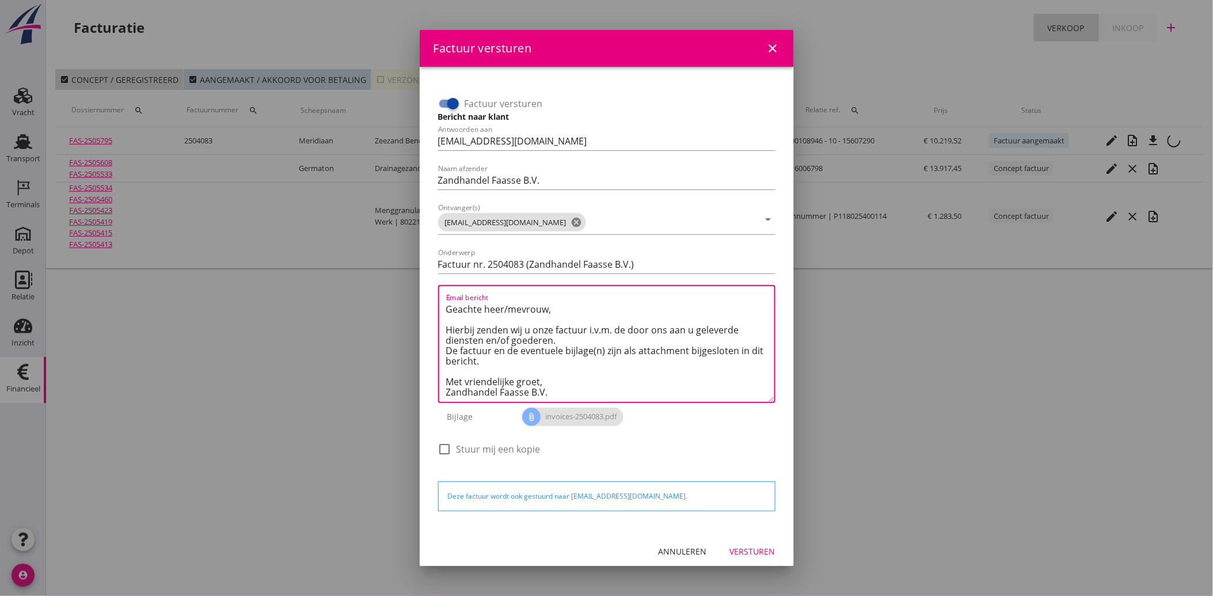
type textarea "Geachte heer/mevrouw, Hierbij zenden wij u onze factuur i.v.m. de door ons aan …"
click at [756, 554] on div "Versturen" at bounding box center [752, 551] width 45 height 12
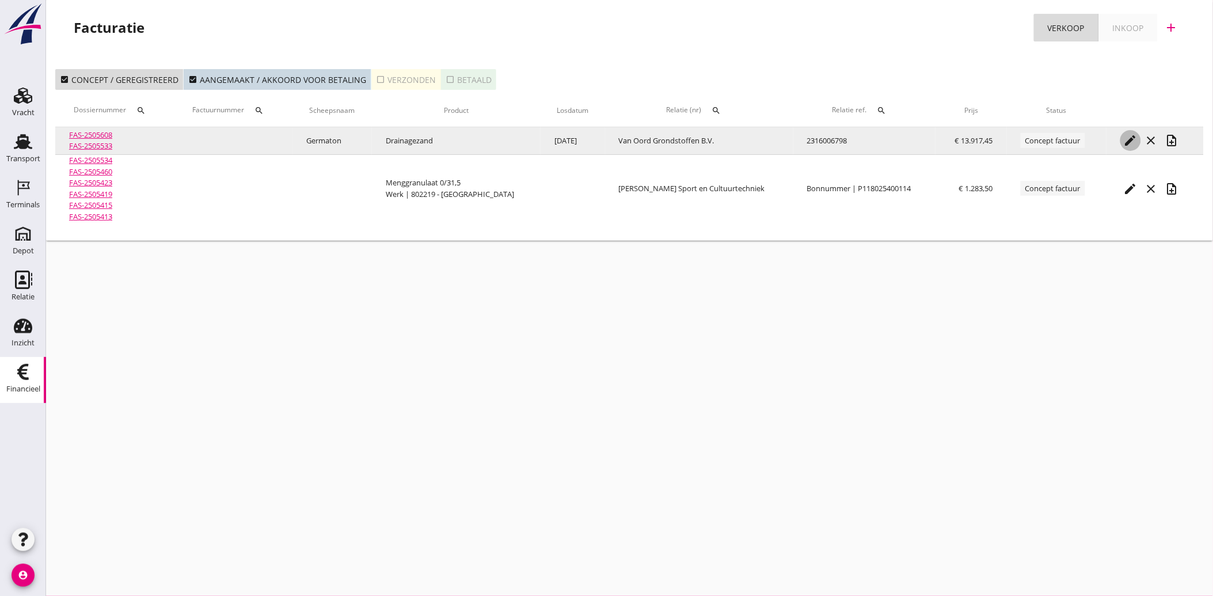
click at [1134, 135] on icon "edit" at bounding box center [1131, 141] width 14 height 14
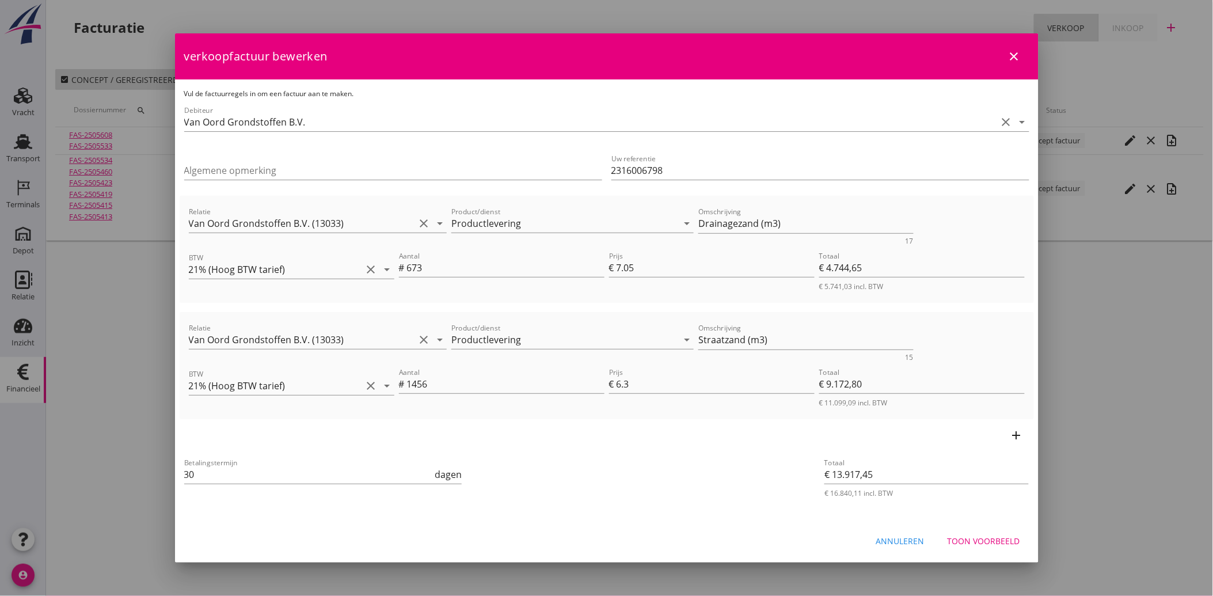
click at [992, 535] on div "Toon voorbeeld" at bounding box center [984, 541] width 73 height 12
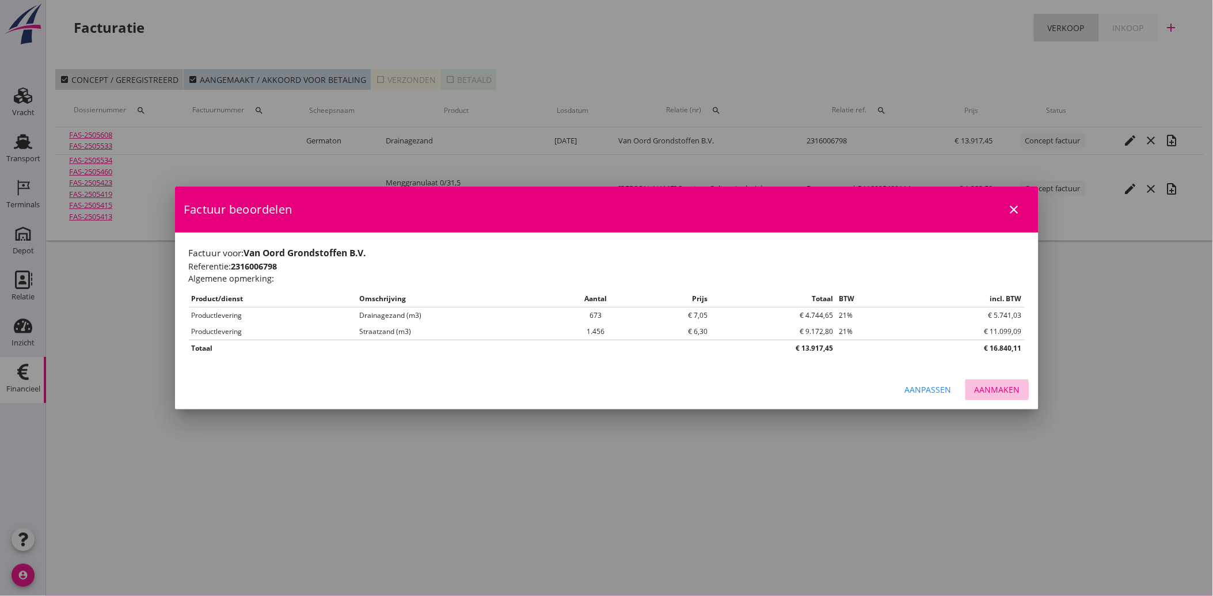
click at [1012, 392] on div "Aanmaken" at bounding box center [997, 389] width 45 height 12
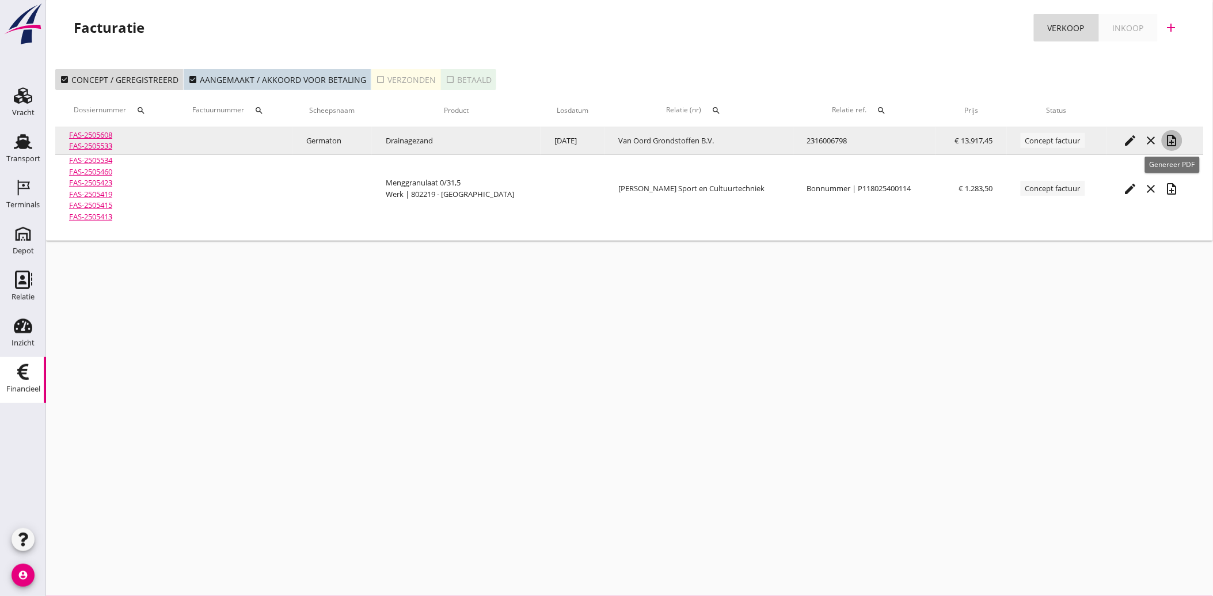
click at [1170, 137] on icon "note_add" at bounding box center [1172, 141] width 14 height 14
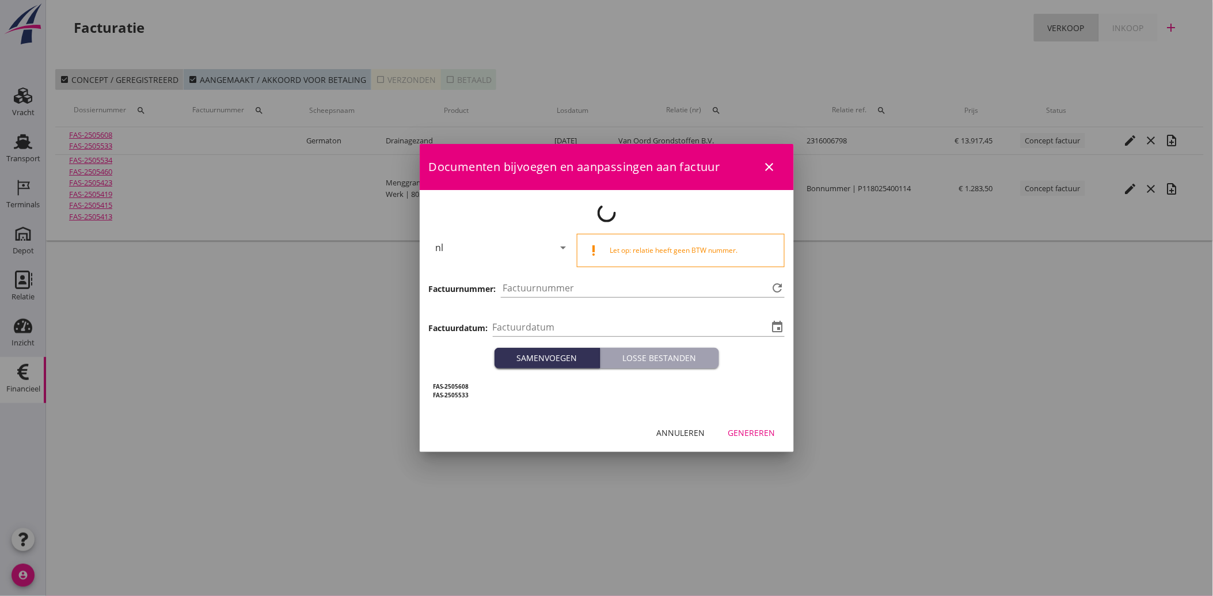
type input "2025-10-03"
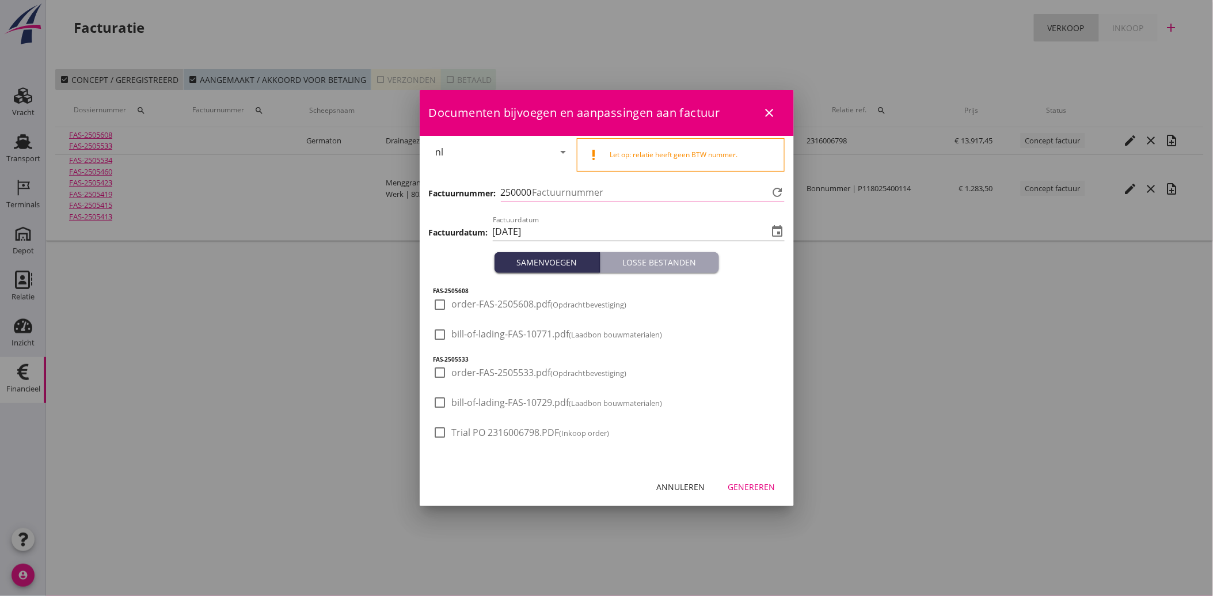
type input "4084"
click at [438, 435] on div at bounding box center [441, 433] width 20 height 20
checkbox input "true"
click at [735, 484] on div "Genereren" at bounding box center [751, 487] width 47 height 12
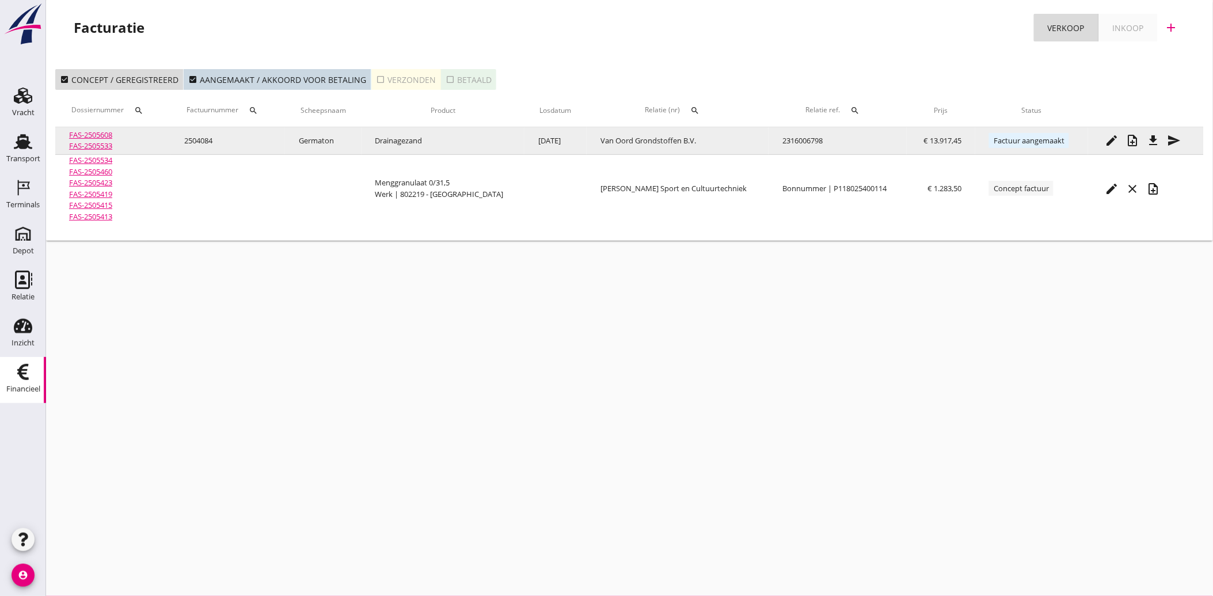
click at [1178, 139] on icon "send" at bounding box center [1175, 141] width 14 height 14
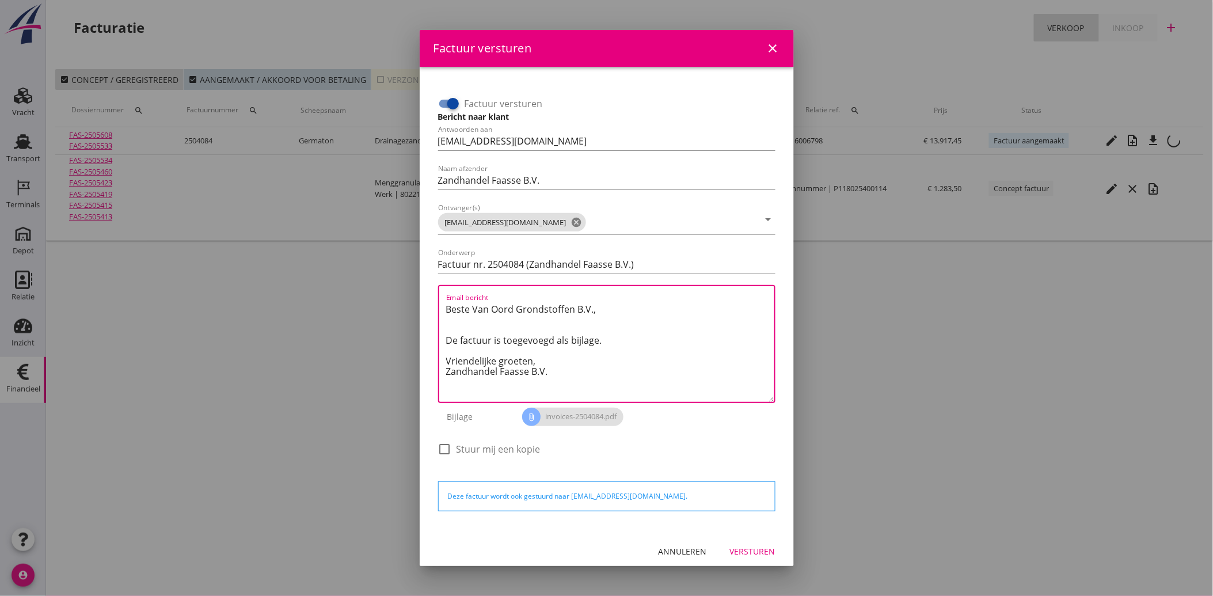
drag, startPoint x: 562, startPoint y: 372, endPoint x: 434, endPoint y: 297, distance: 148.4
click at [434, 297] on div "Factuur versturen Bericht naar klant Antwoorden aan administratie@faassegroep.n…" at bounding box center [607, 278] width 347 height 394
paste textarea "Geachte heer/mevrouw, Hierbij zenden wij u onze factuur i.v.m. de door ons aan …"
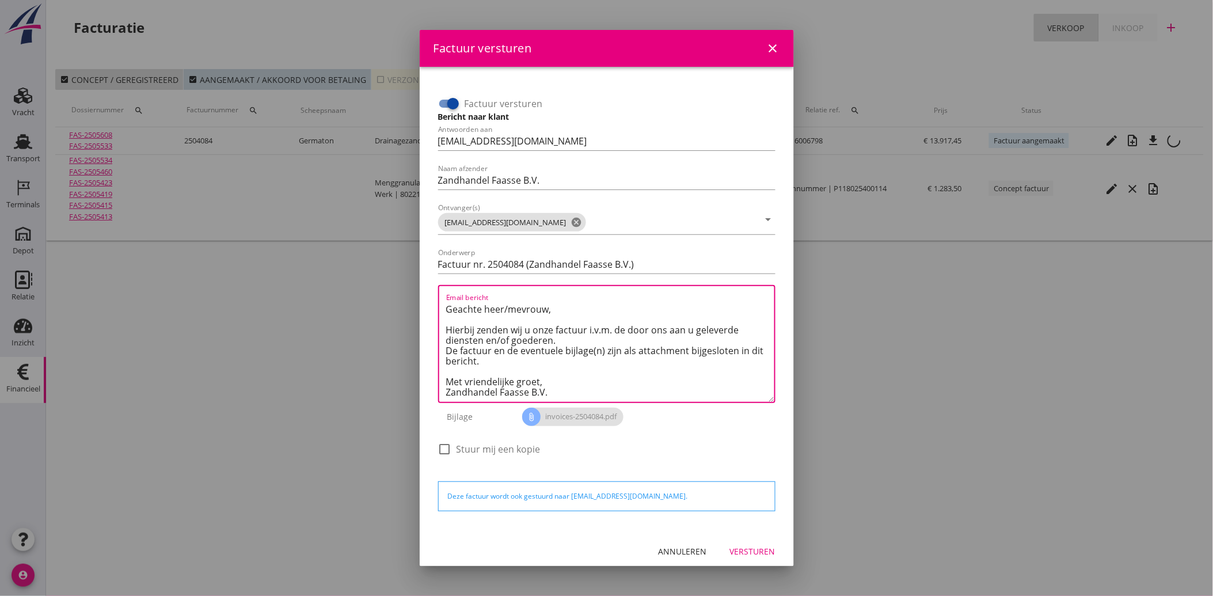
type textarea "Geachte heer/mevrouw, Hierbij zenden wij u onze factuur i.v.m. de door ons aan …"
click at [744, 548] on div "Versturen" at bounding box center [752, 551] width 45 height 12
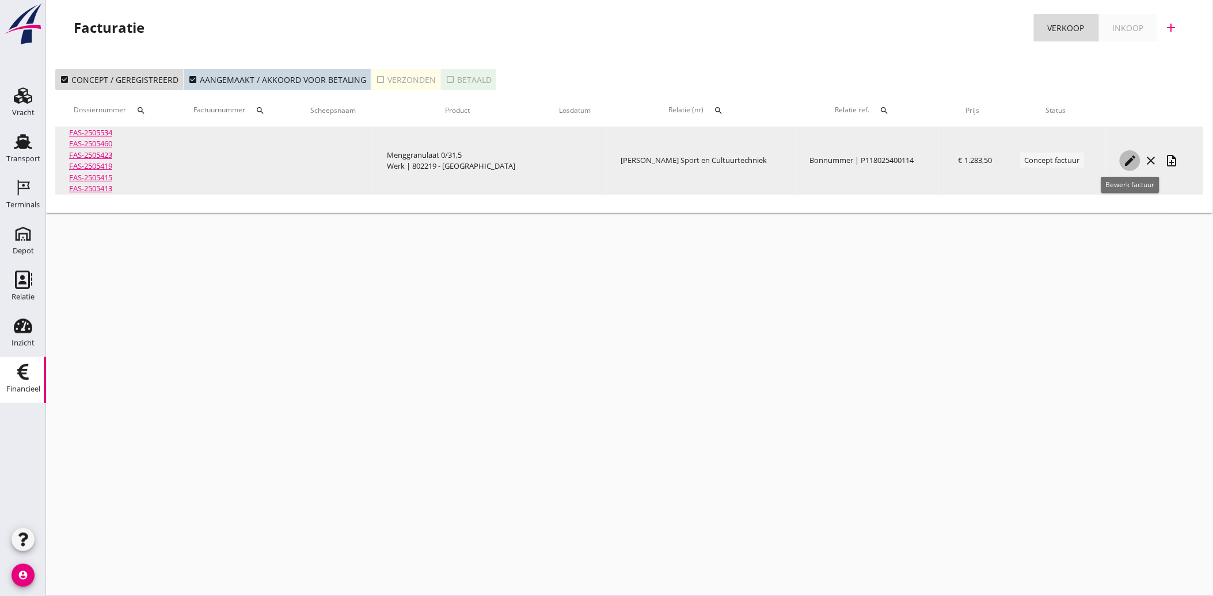
click at [1130, 159] on icon "edit" at bounding box center [1130, 161] width 14 height 14
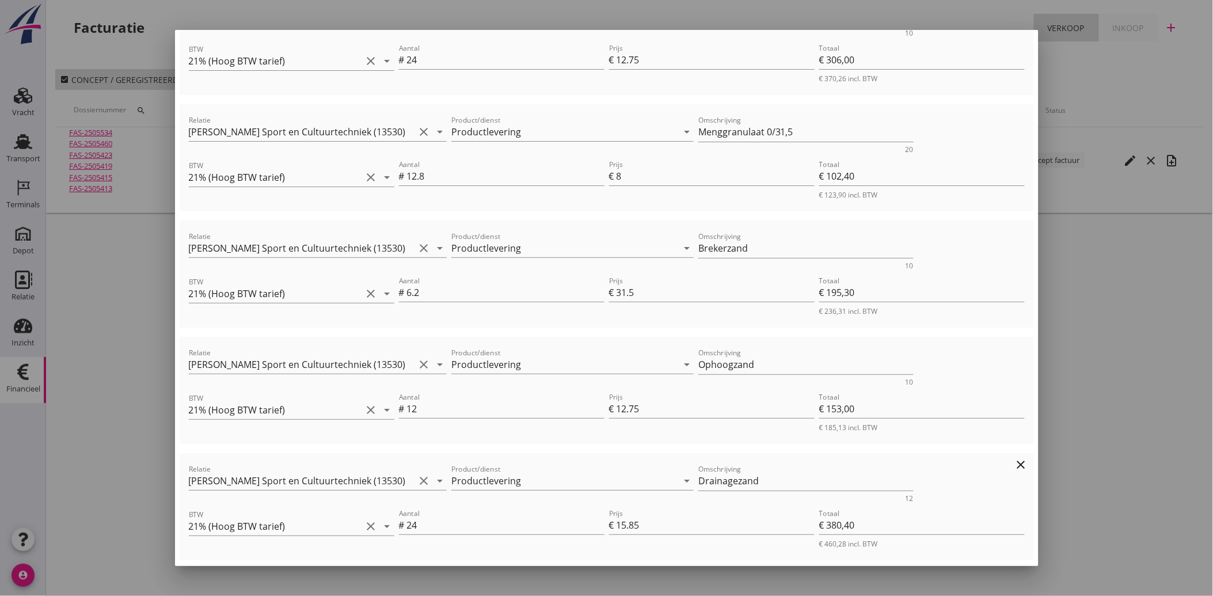
scroll to position [320, 0]
click at [637, 287] on input "31.5" at bounding box center [716, 293] width 198 height 18
drag, startPoint x: 641, startPoint y: 294, endPoint x: 601, endPoint y: 301, distance: 40.3
click at [594, 297] on div "Aantal # 6.2 Prijs € 31.5 Totaal € 195,30 € 236,31 incl. BTW" at bounding box center [712, 296] width 630 height 47
type input "15"
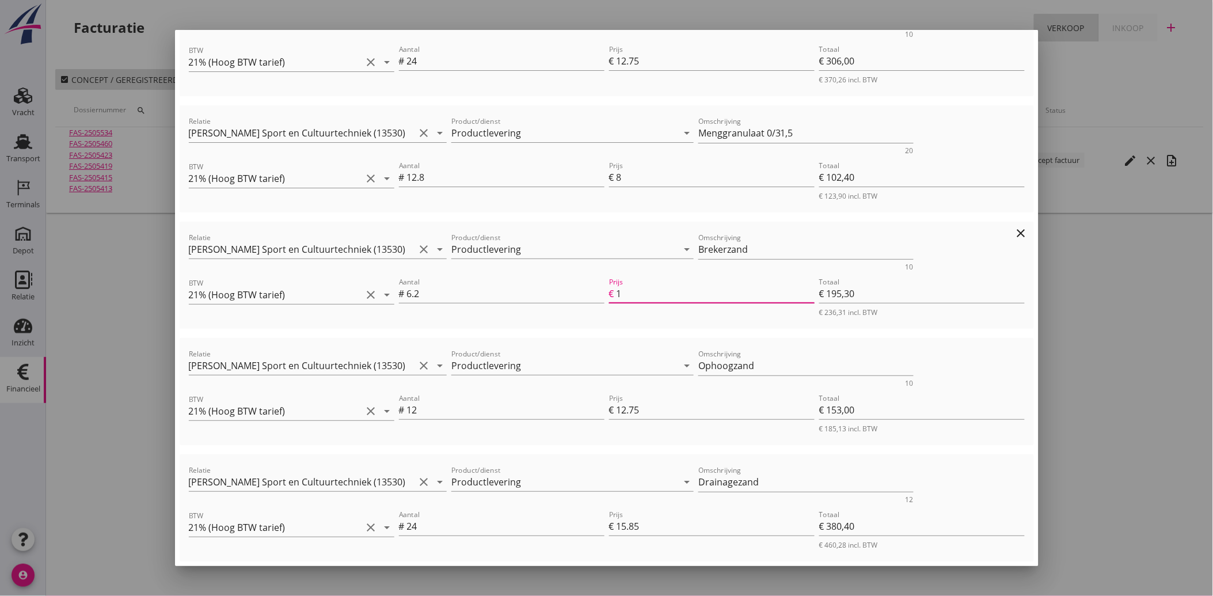
type input "€ 93,00"
type input "€ 1.181,20"
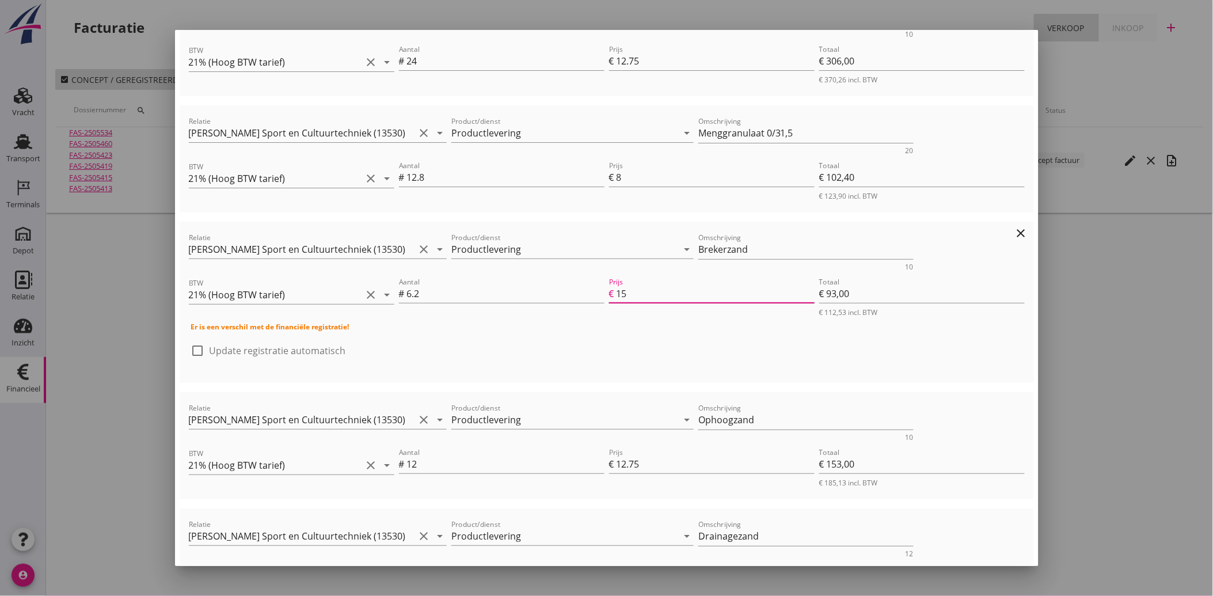
type input "15.2"
type input "€ 94,24"
type input "€ 1.182,44"
type input "15.25"
type input "€ 94,55"
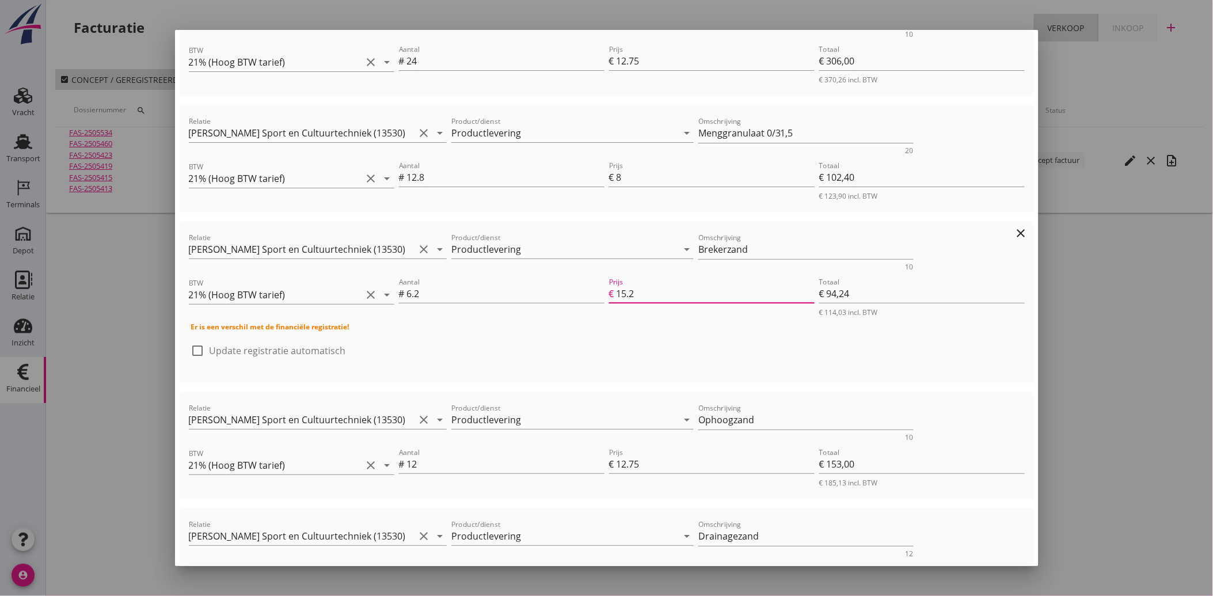
type input "€ 1.182,75"
type input "15.25"
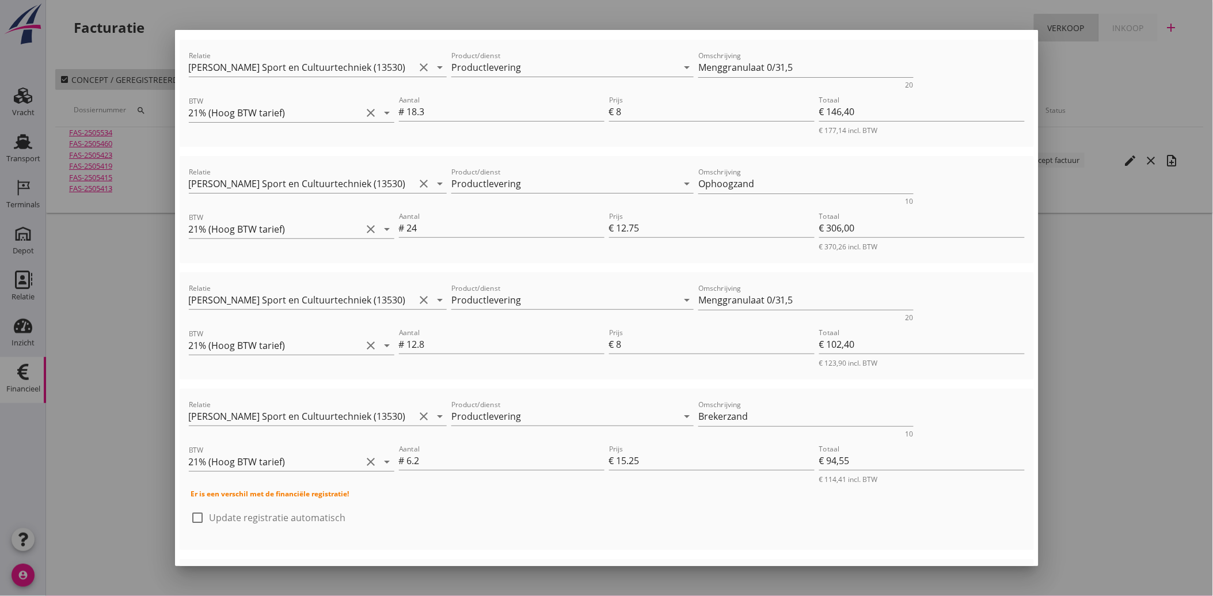
scroll to position [0, 0]
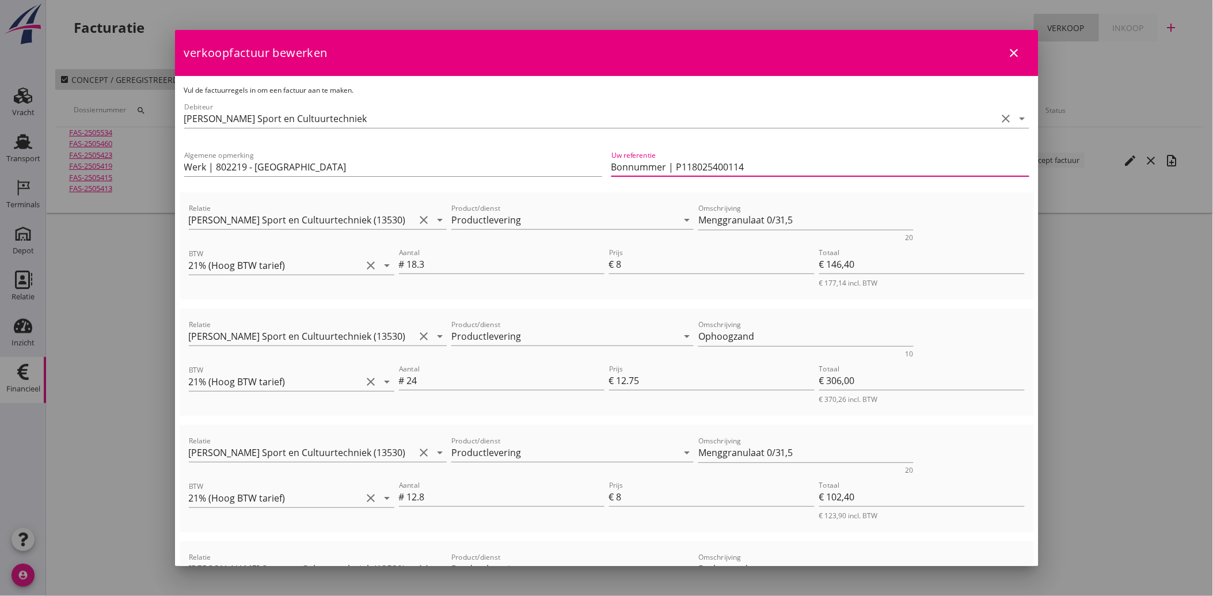
drag, startPoint x: 694, startPoint y: 165, endPoint x: 783, endPoint y: 164, distance: 88.7
click at [783, 164] on input "Bonnummer | P118025400114" at bounding box center [820, 167] width 418 height 18
click at [739, 170] on input "Bonnummer | P118025400114" at bounding box center [820, 167] width 418 height 18
drag, startPoint x: 670, startPoint y: 168, endPoint x: 750, endPoint y: 169, distance: 80.1
click at [750, 169] on input "Bonnummer | P118025400114" at bounding box center [820, 167] width 418 height 18
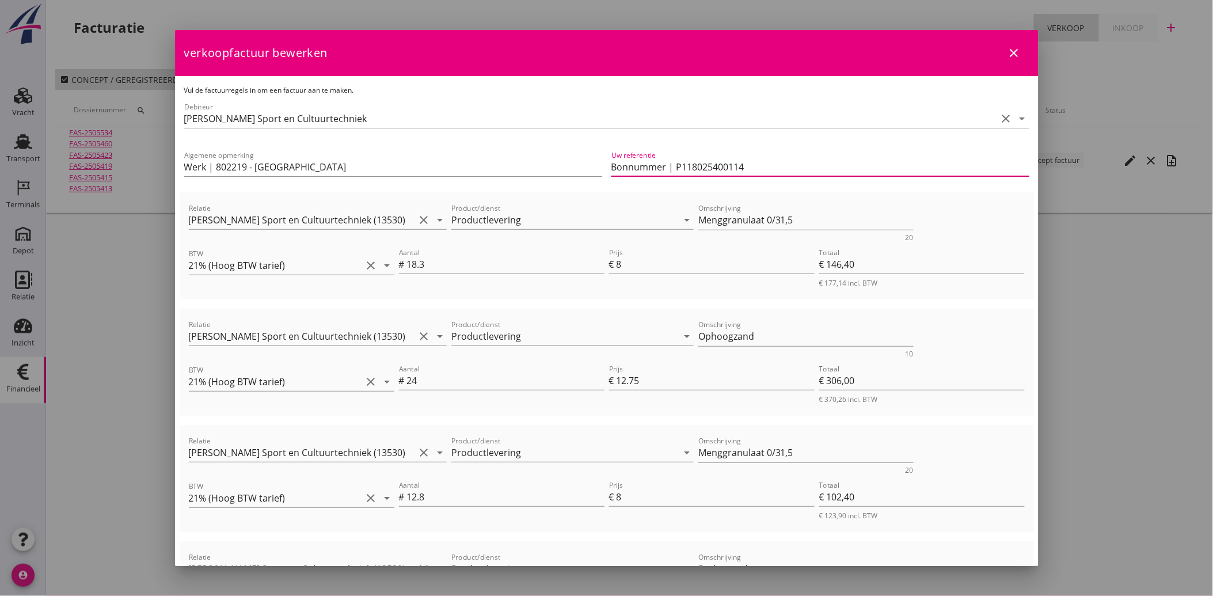
paste input "380051"
type input "[PERSON_NAME] | P118025380051"
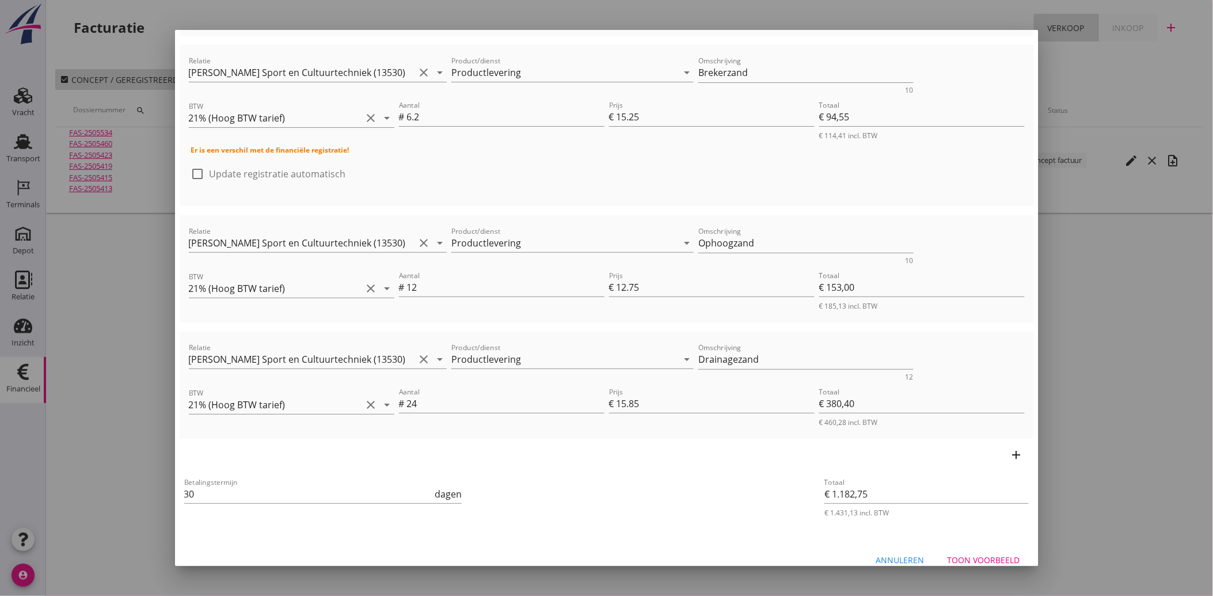
scroll to position [510, 0]
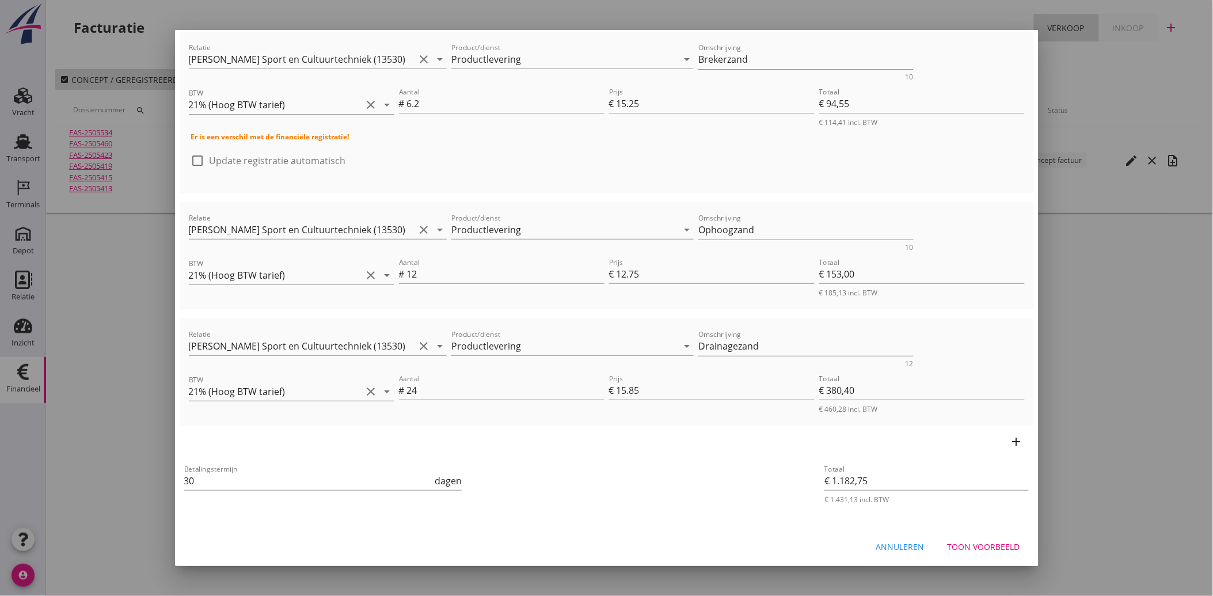
click at [970, 545] on div "Toon voorbeeld" at bounding box center [984, 547] width 73 height 12
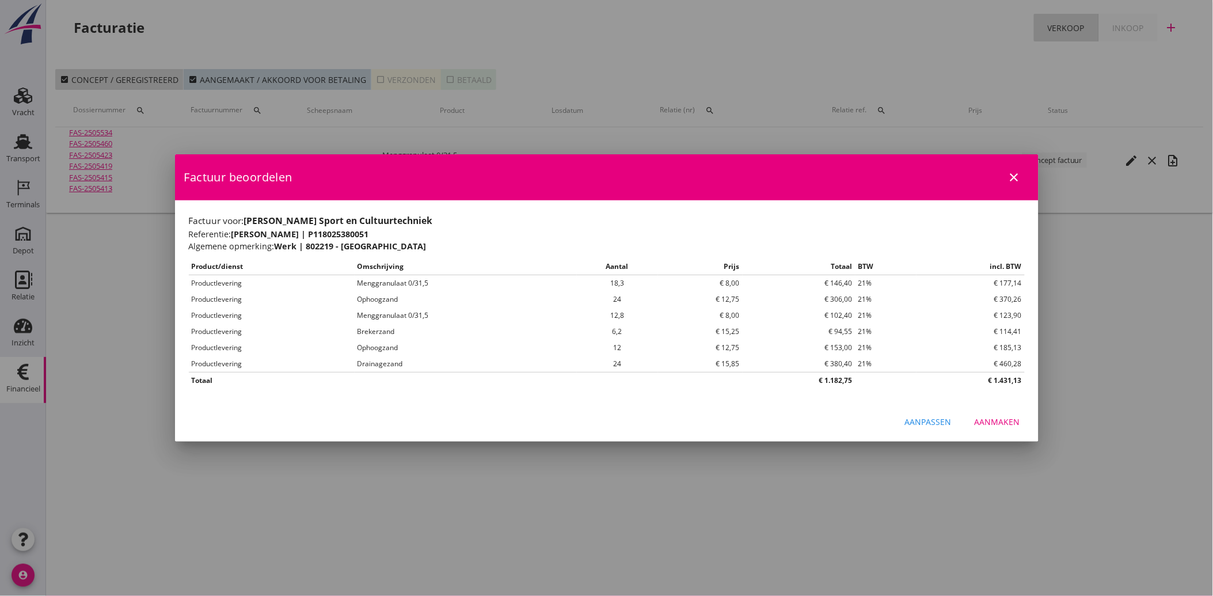
scroll to position [0, 0]
click at [1009, 419] on div "Aanmaken" at bounding box center [997, 422] width 45 height 12
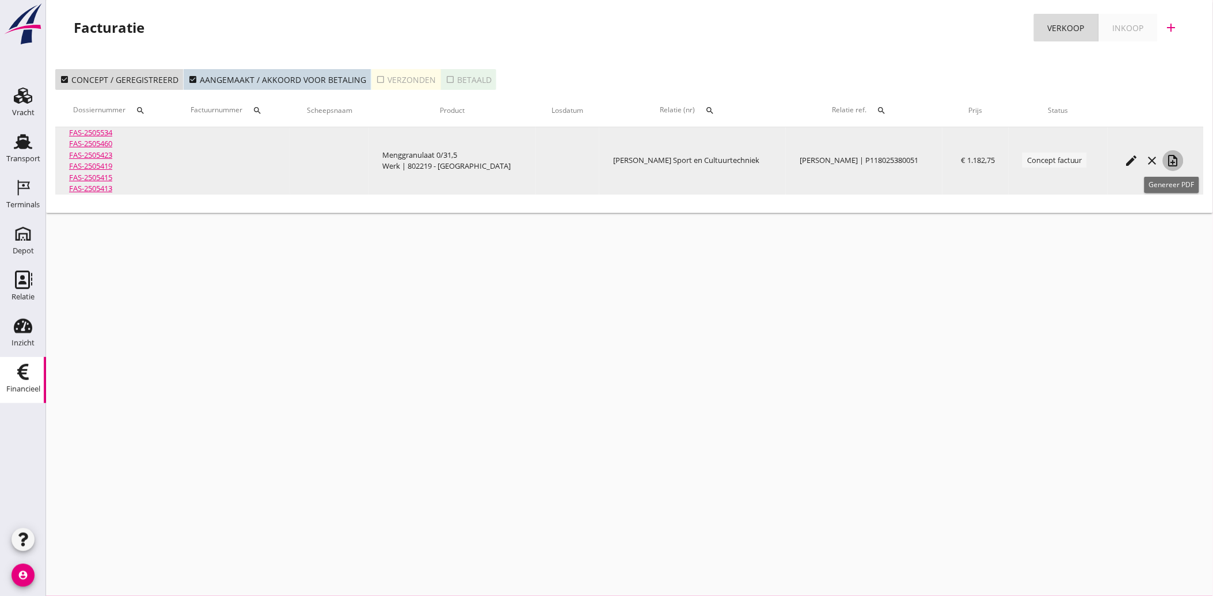
click at [1173, 157] on icon "note_add" at bounding box center [1174, 161] width 14 height 14
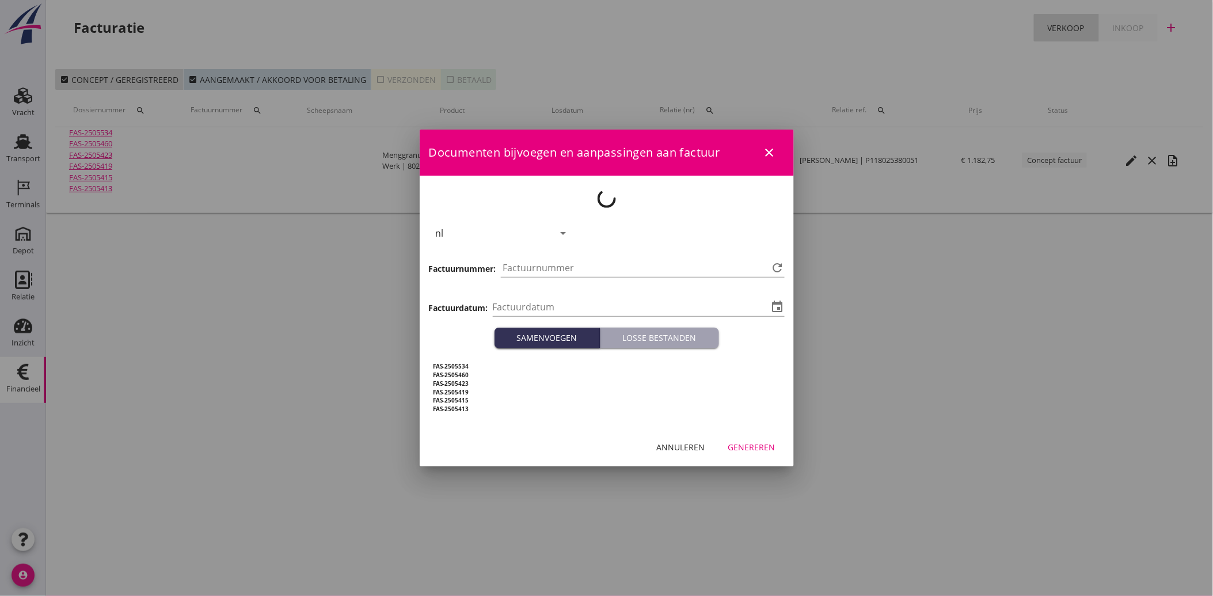
type input "2025-10-03"
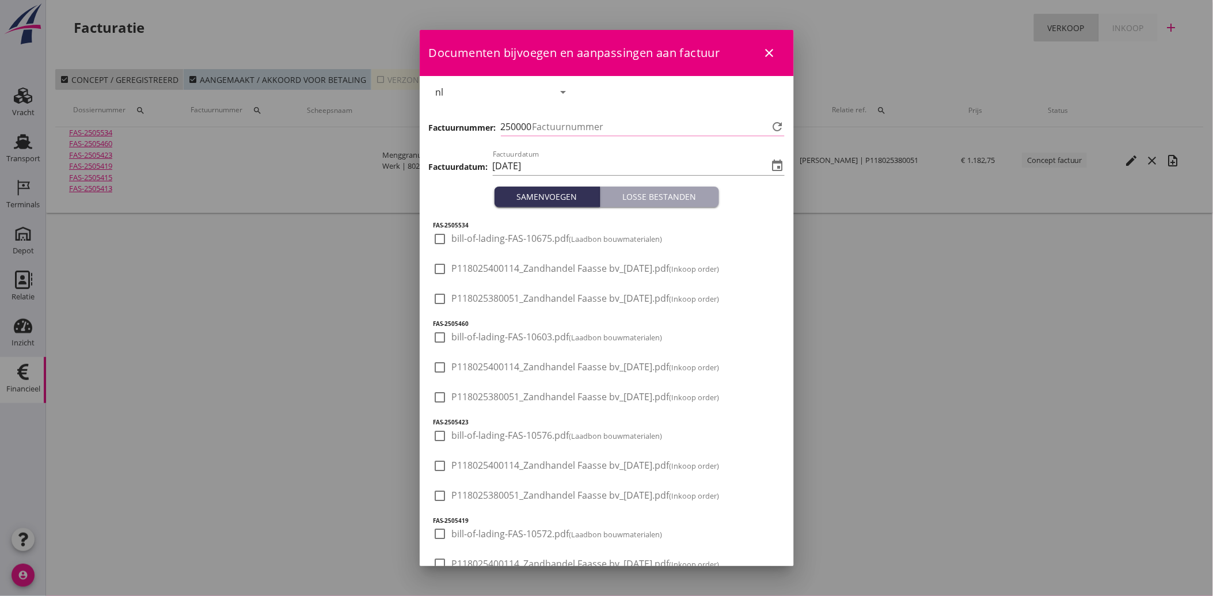
type input "4085"
click at [542, 297] on span "P118025380051_Zandhandel Faasse bv_16-09-2025.pdf (Inkoop order)" at bounding box center [586, 299] width 268 height 12
checkbox input "true"
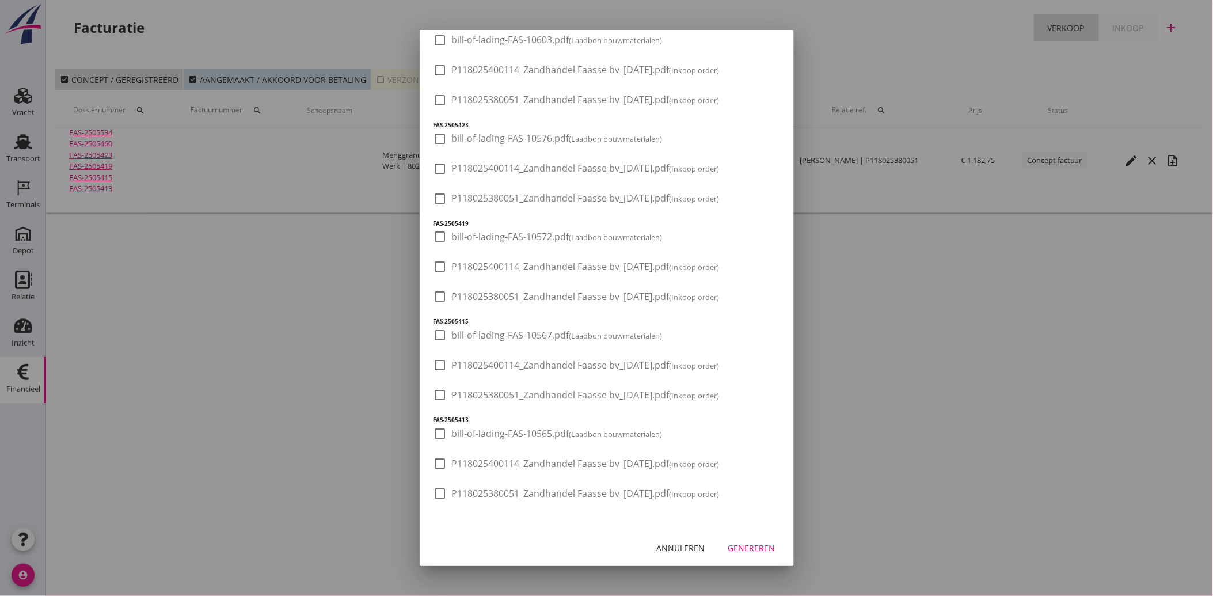
click at [747, 544] on div "Genereren" at bounding box center [751, 548] width 47 height 12
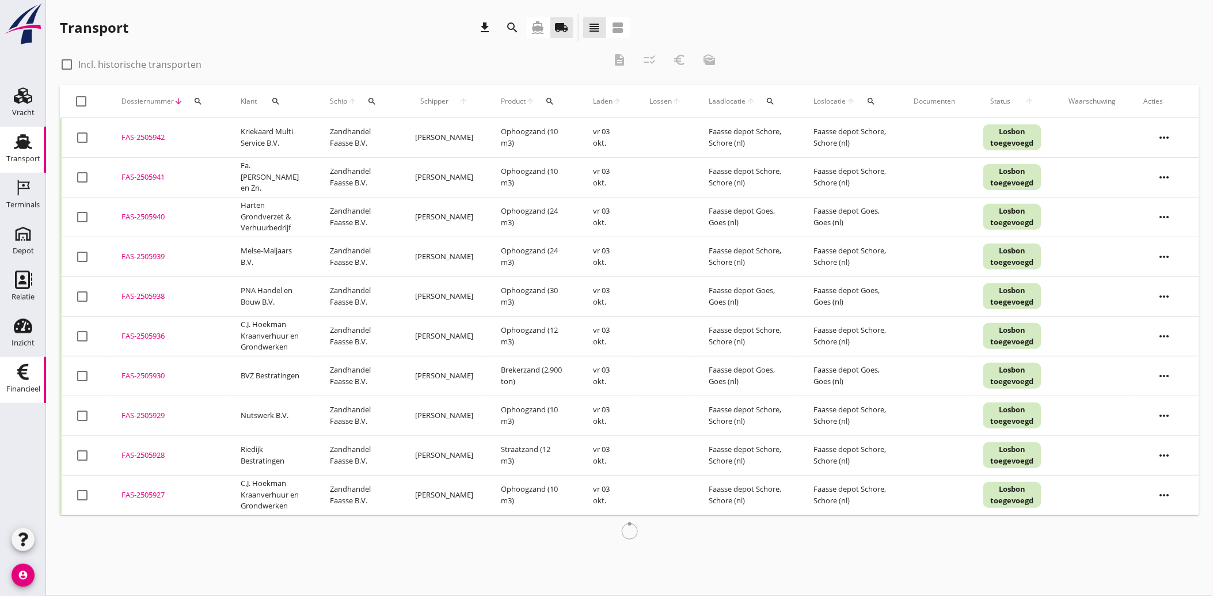
click at [15, 381] on div "Financieel" at bounding box center [23, 389] width 34 height 16
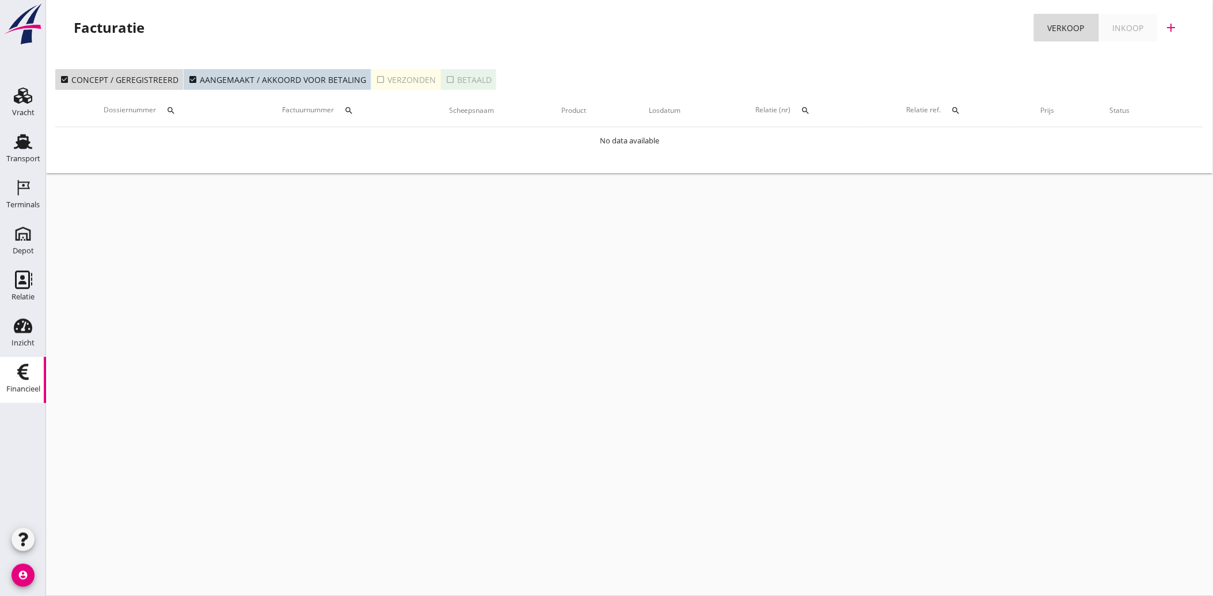
click at [376, 82] on icon "check_box_outline_blank" at bounding box center [380, 79] width 9 height 9
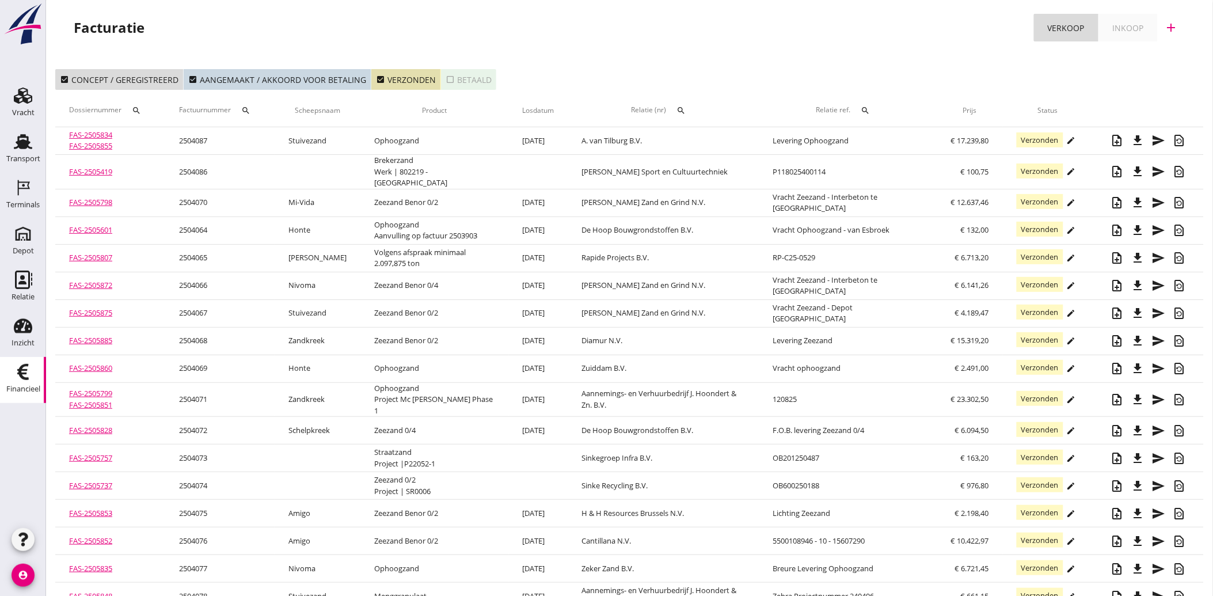
click at [246, 108] on icon "search" at bounding box center [245, 110] width 9 height 9
click at [278, 137] on input "Zoeken op factuurnummer..." at bounding box center [304, 144] width 120 height 18
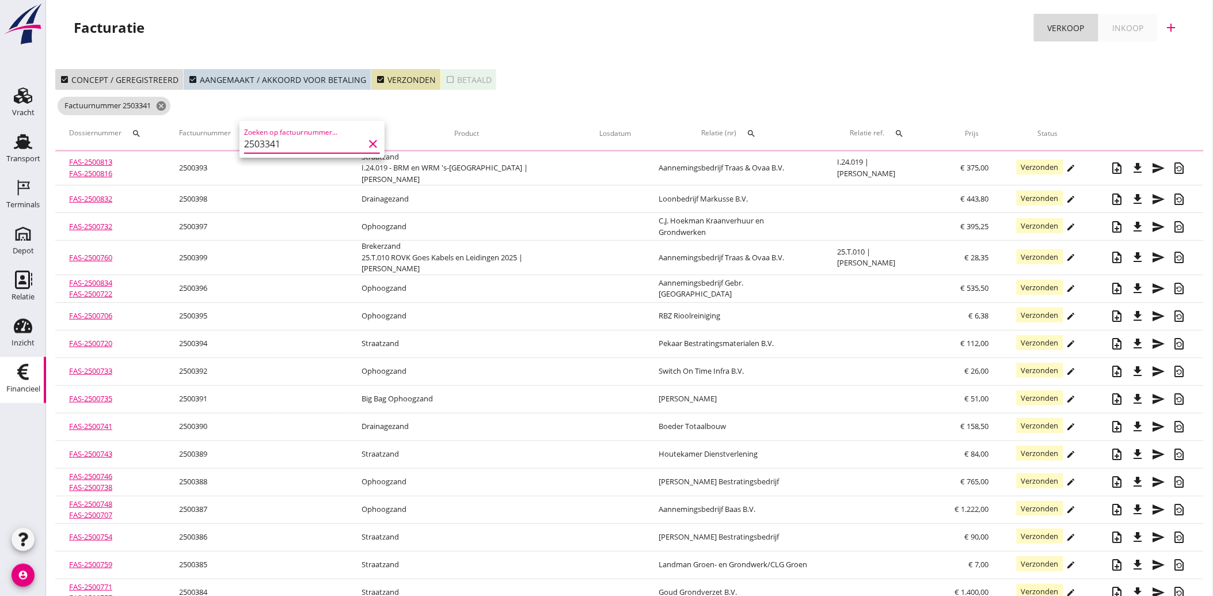
type input "2503341"
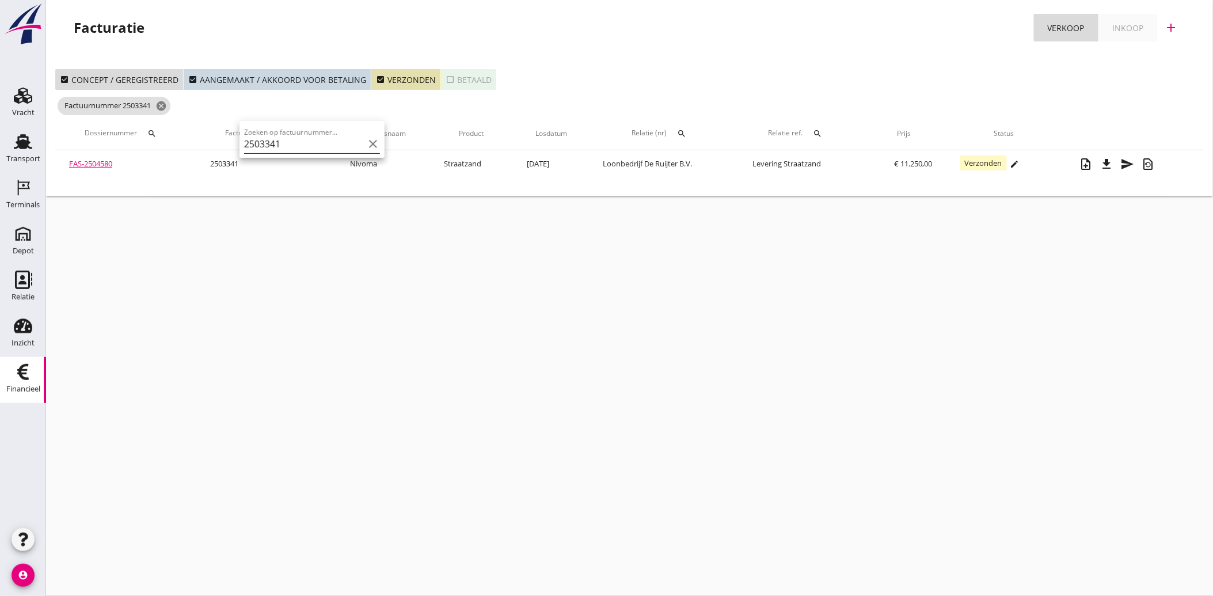
click at [366, 146] on icon "clear" at bounding box center [373, 144] width 14 height 14
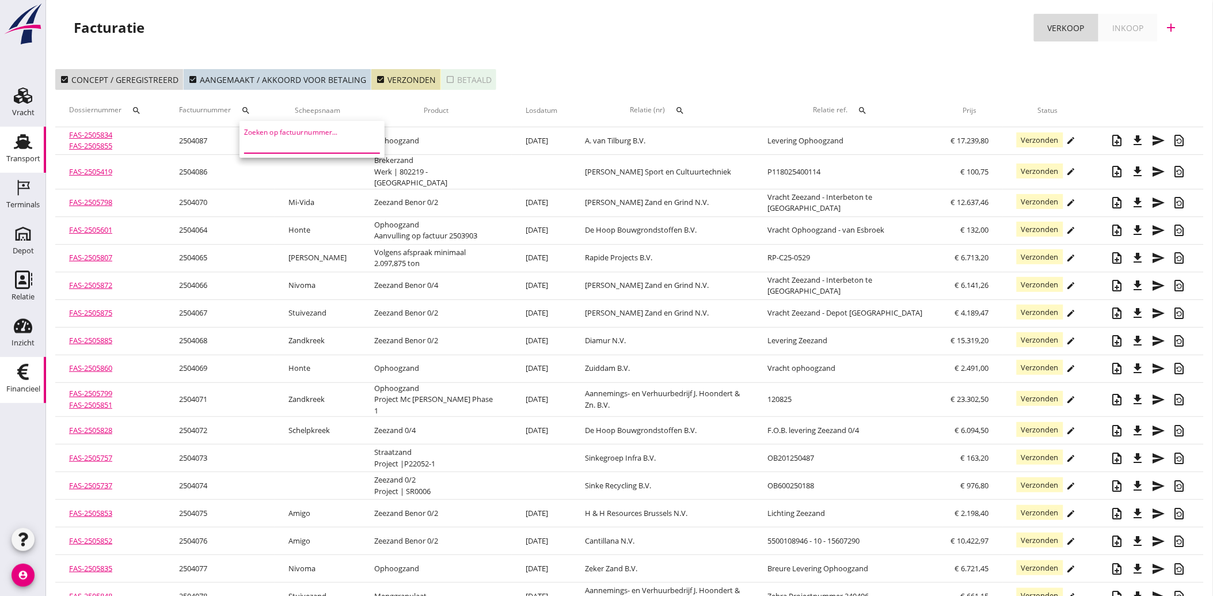
click at [26, 152] on div "Transport" at bounding box center [23, 159] width 34 height 16
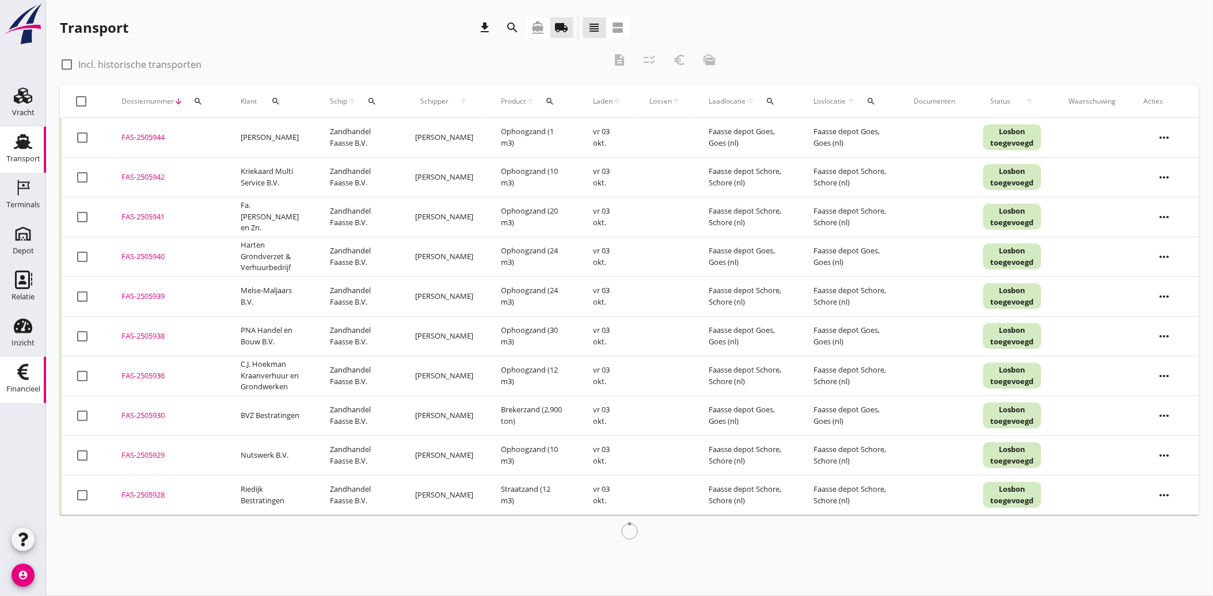
click at [31, 381] on div "Financieel" at bounding box center [23, 389] width 34 height 16
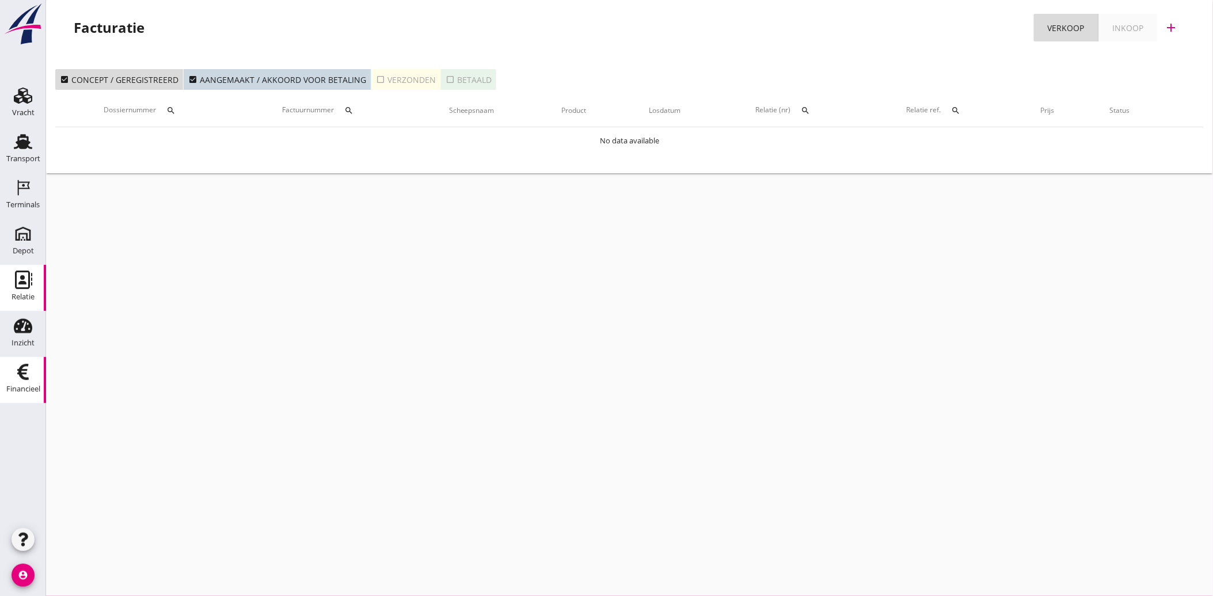
click at [25, 286] on icon "Relatie" at bounding box center [23, 280] width 18 height 18
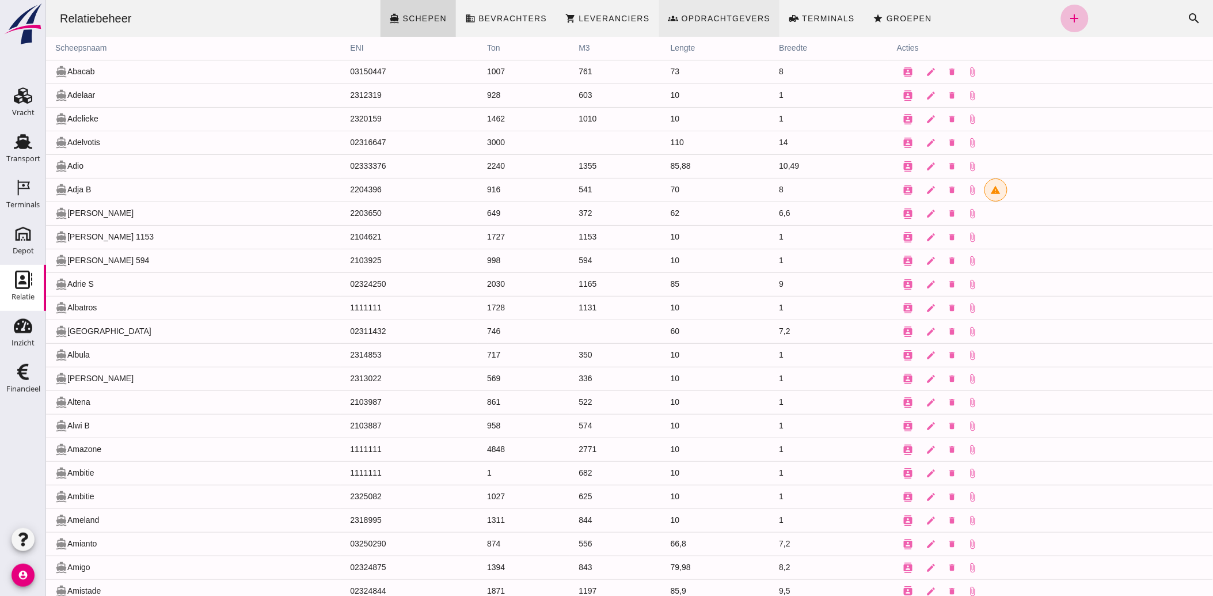
click at [669, 21] on icon "groups" at bounding box center [673, 18] width 10 height 10
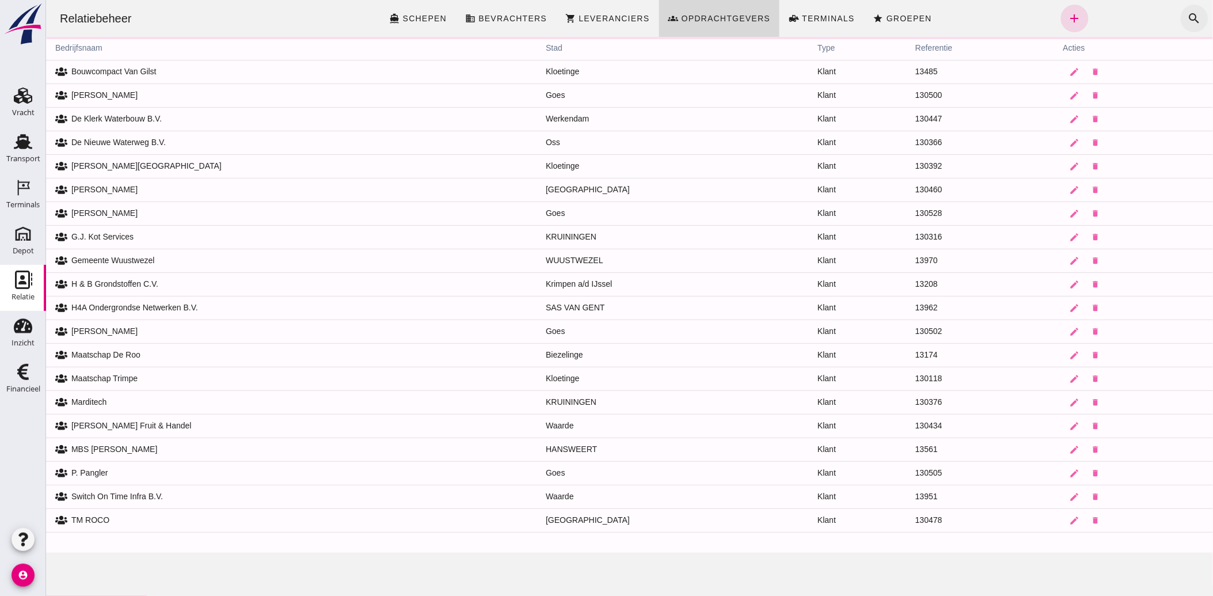
click at [1187, 16] on icon "search" at bounding box center [1194, 19] width 14 height 14
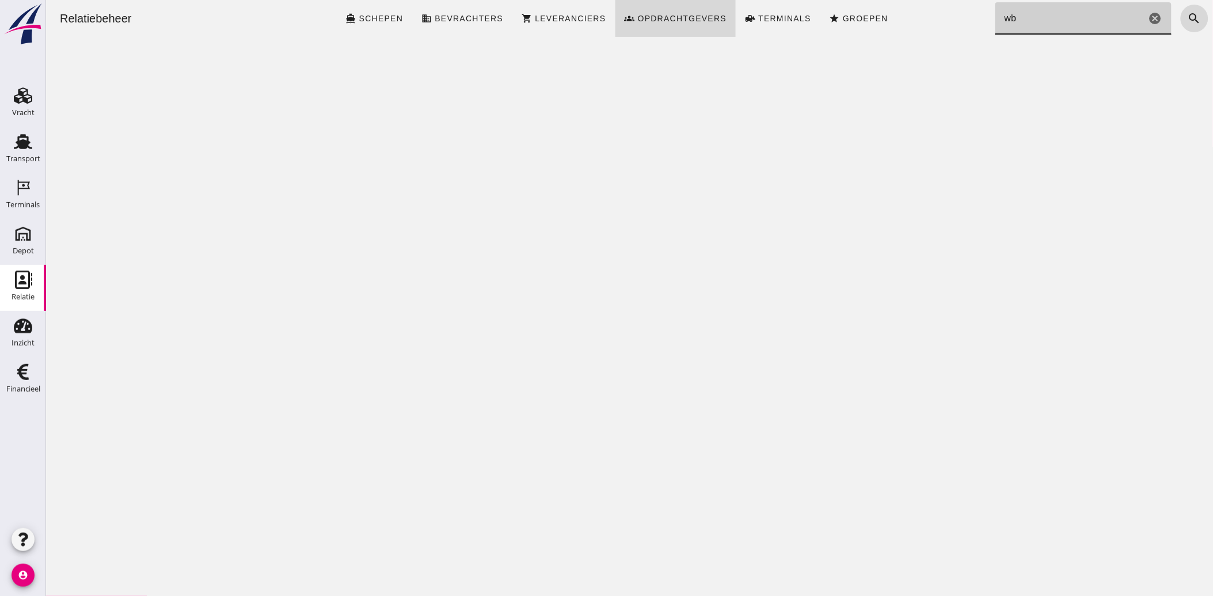
drag, startPoint x: 1021, startPoint y: 24, endPoint x: 964, endPoint y: 33, distance: 57.3
click at [964, 33] on div "Relatiebeheer directions_boat Schepen business Bevrachters shopping_cart Levera…" at bounding box center [629, 18] width 1158 height 37
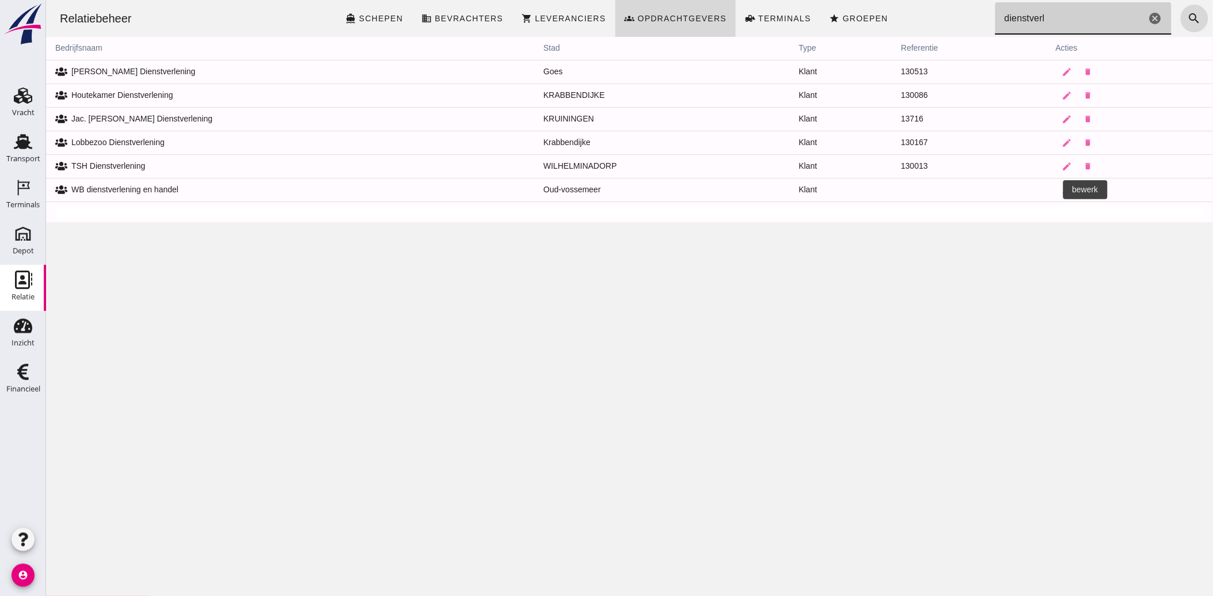
type input "dienstverl"
click at [1062, 185] on icon "edit" at bounding box center [1067, 190] width 10 height 10
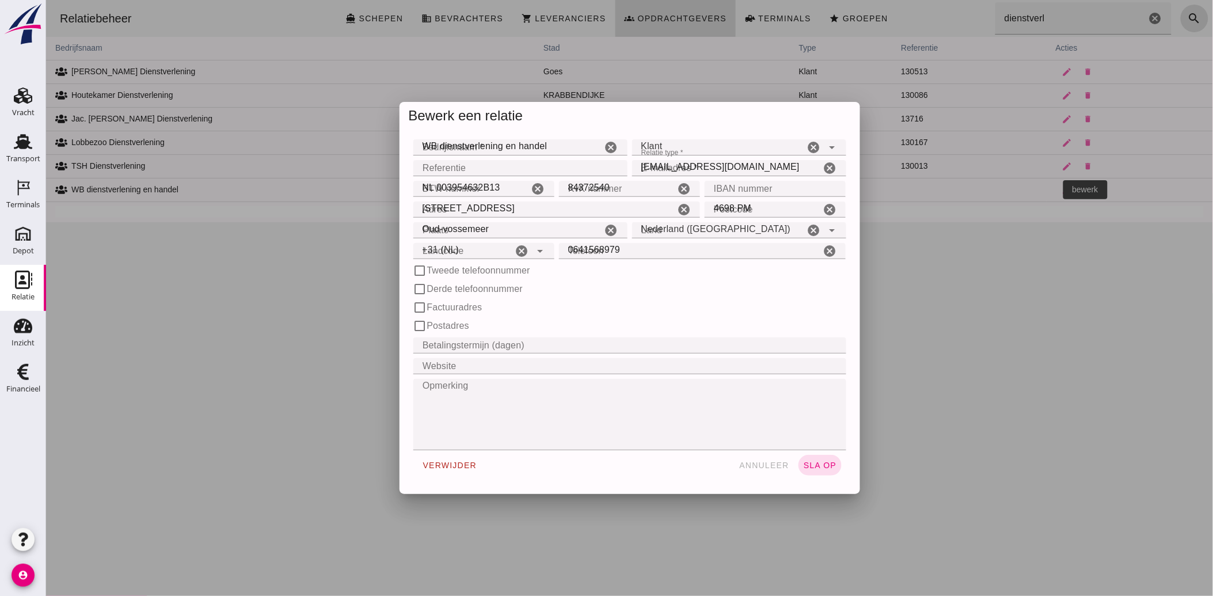
type input "+31 (NL)"
click at [434, 150] on input "WB dienstverlening en handel" at bounding box center [507, 147] width 189 height 16
type input "WB Dienstverlening en Handel"
click at [466, 167] on input "Referentie" at bounding box center [516, 168] width 207 height 16
type input "130552"
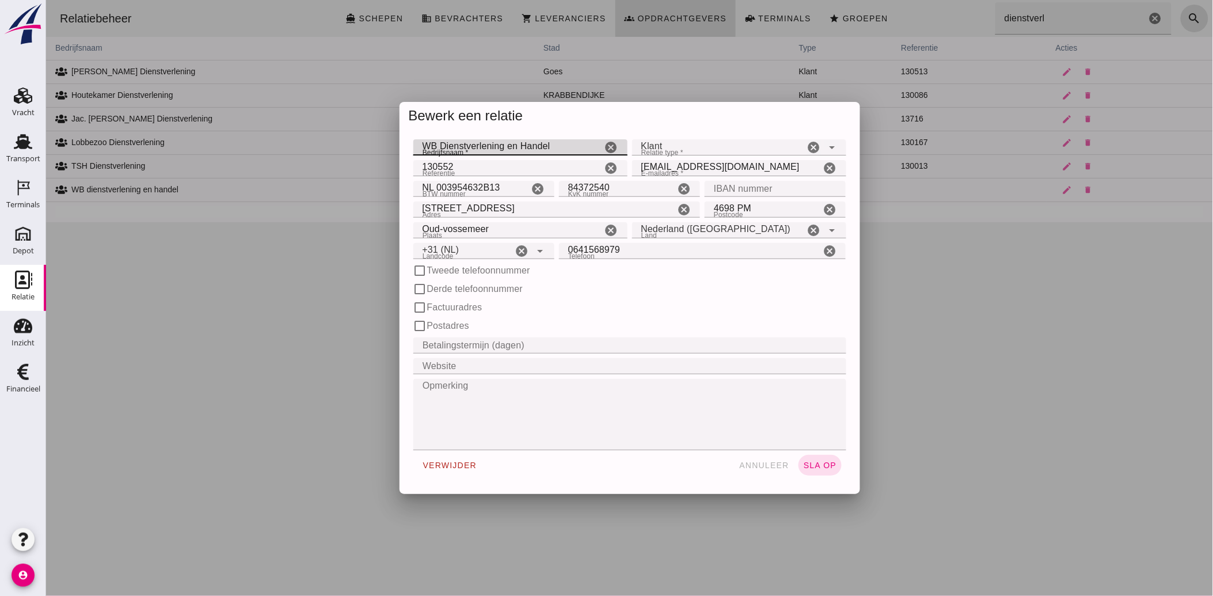
drag, startPoint x: 546, startPoint y: 145, endPoint x: 404, endPoint y: 138, distance: 142.4
click at [404, 138] on div "Bedrijfsnaam * Bedrijfsnaam * WB Dienstverlening en Handel cancel Relatie type …" at bounding box center [629, 312] width 461 height 364
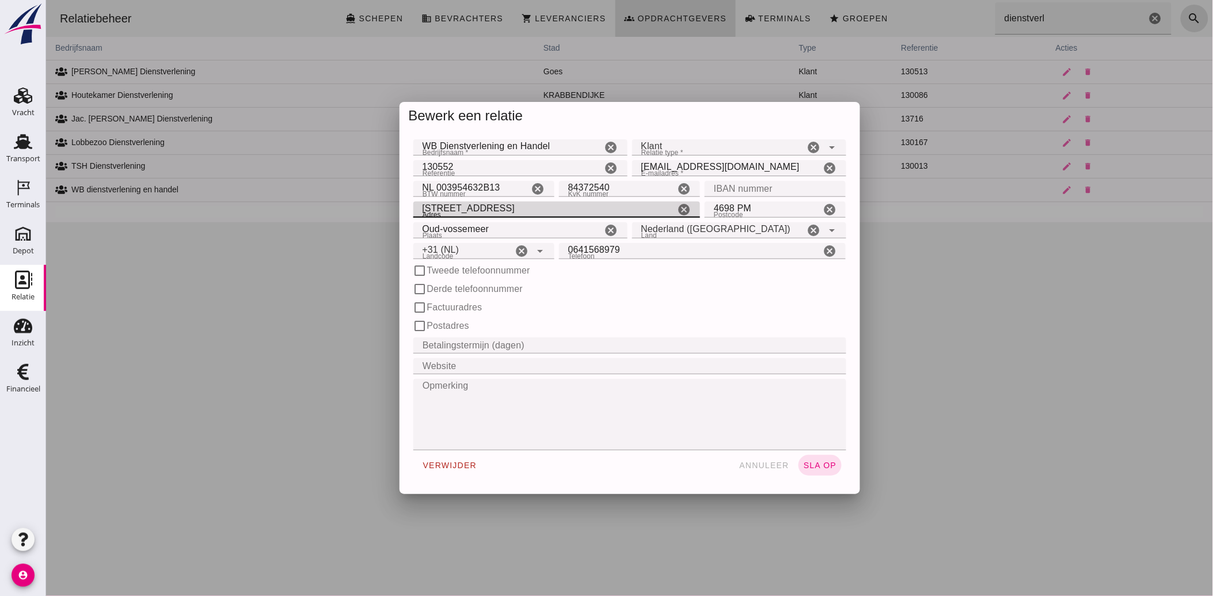
drag, startPoint x: 476, startPoint y: 206, endPoint x: 366, endPoint y: 219, distance: 110.3
click at [366, 219] on div "Bewerk een relatie Bedrijfsnaam * Bedrijfsnaam * WB Dienstverlening en Handel c…" at bounding box center [628, 298] width 1167 height 596
click at [440, 226] on input "Oud-vossemeer" at bounding box center [507, 230] width 189 height 16
type input "Oud-Vossemeer"
click at [660, 301] on div "check_box_outline_blank Factuuradres" at bounding box center [629, 308] width 433 height 14
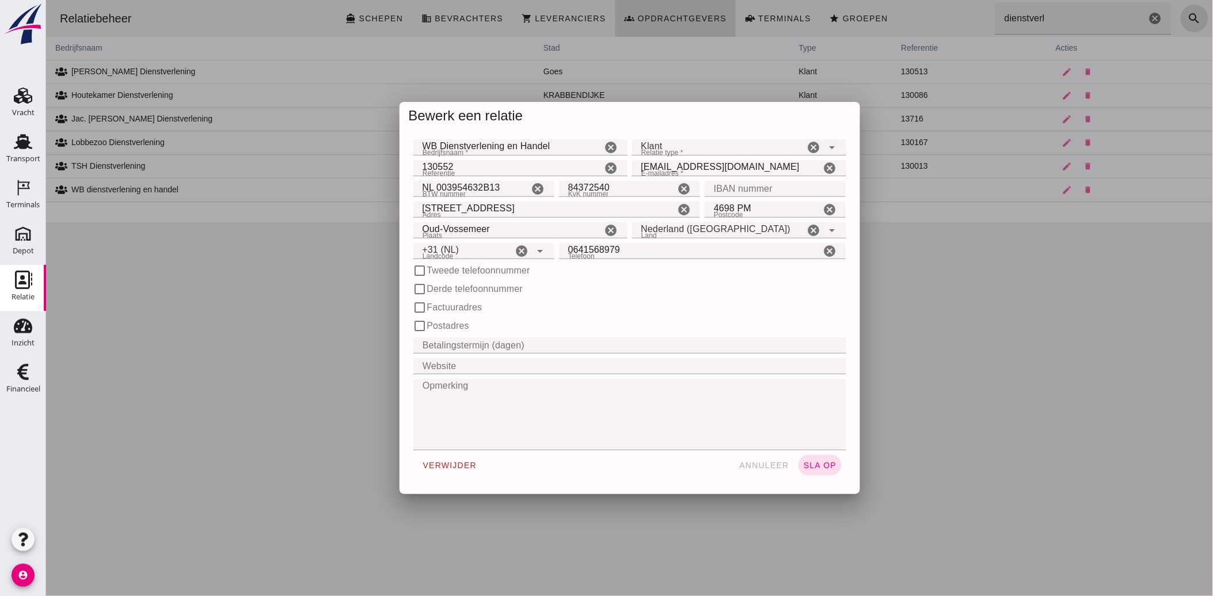
click at [431, 187] on input "NL 003954632B13" at bounding box center [471, 189] width 116 height 16
type input "NL003954632B13"
click at [653, 292] on div "check_box_outline_blank Derde telefoonnummer" at bounding box center [629, 289] width 433 height 14
drag, startPoint x: 613, startPoint y: 185, endPoint x: 533, endPoint y: 195, distance: 80.1
click at [533, 195] on div "BTW nummer BTW nummer NL003954632B13 cancel KvK nummer KvK nummer 84372540 canc…" at bounding box center [630, 188] width 438 height 21
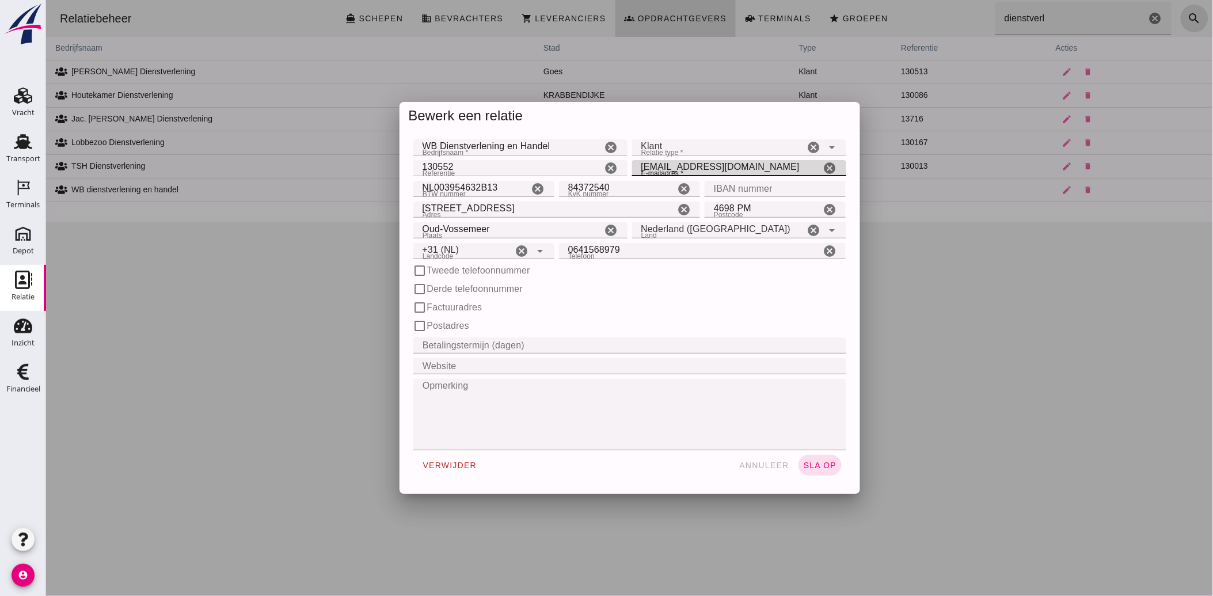
drag, startPoint x: 636, startPoint y: 165, endPoint x: 808, endPoint y: 166, distance: 172.2
click at [808, 166] on input "[EMAIL_ADDRESS][DOMAIN_NAME]" at bounding box center [726, 168] width 189 height 16
click at [812, 458] on button "sla op" at bounding box center [819, 465] width 43 height 21
